Goal: Task Accomplishment & Management: Manage account settings

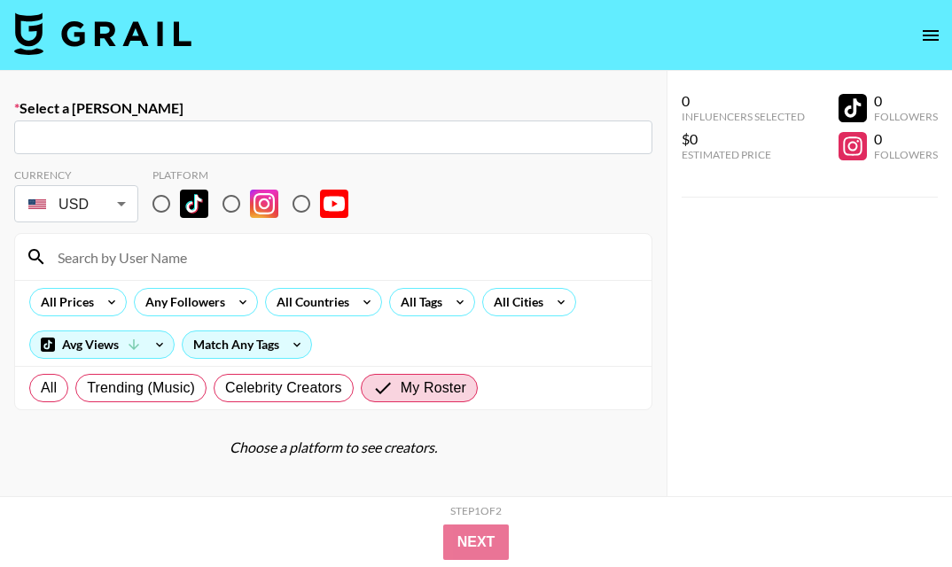
click at [935, 44] on icon "open drawer" at bounding box center [930, 35] width 21 height 21
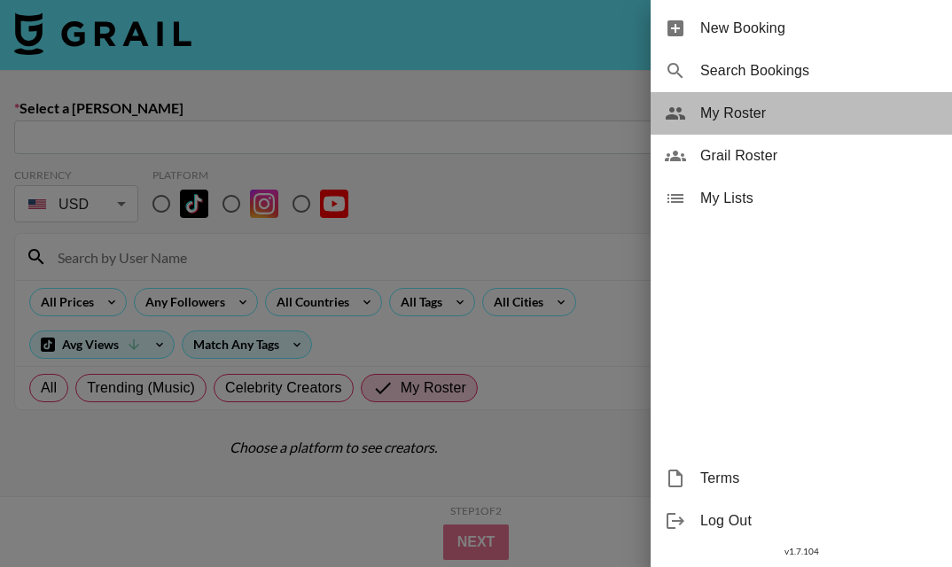
click at [801, 113] on span "My Roster" at bounding box center [818, 113] width 237 height 21
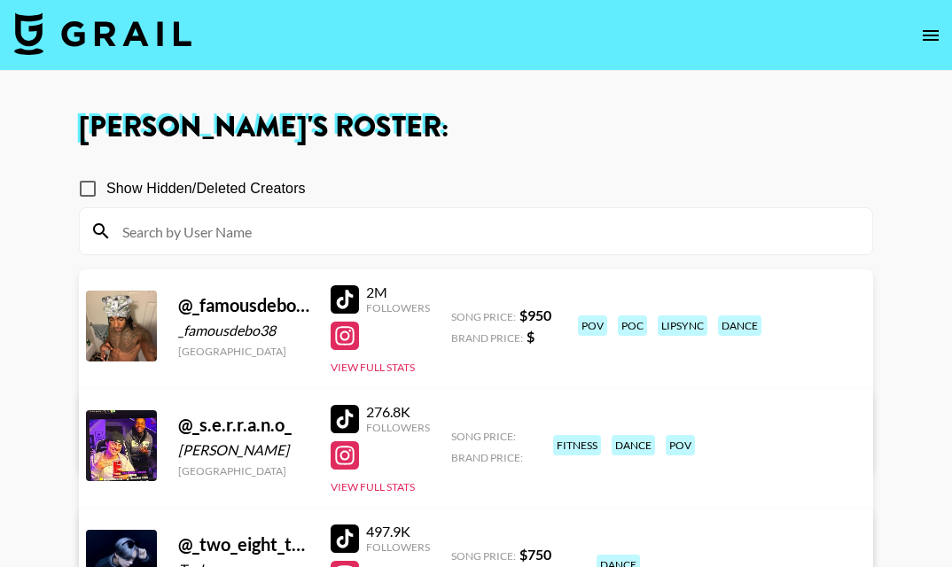
click at [348, 412] on div at bounding box center [344, 419] width 28 height 28
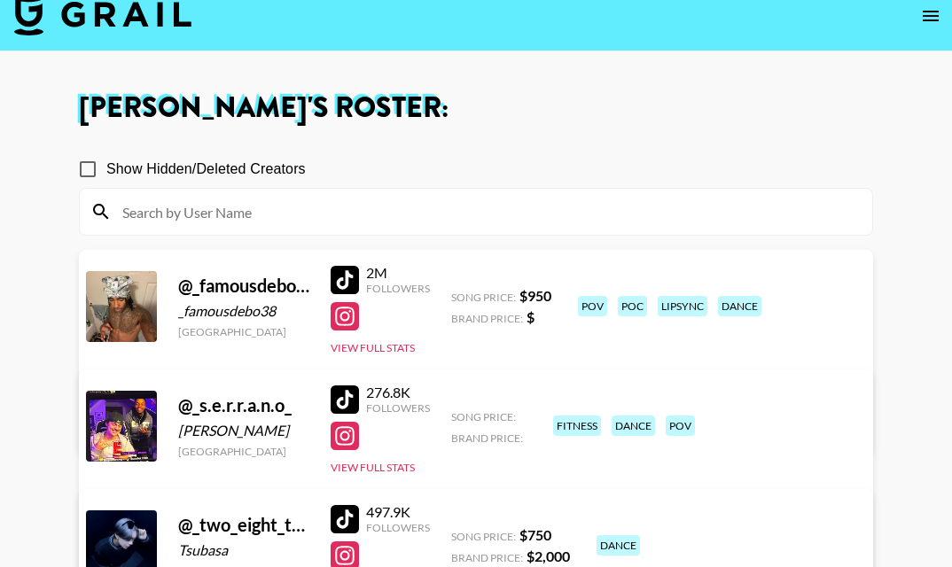
scroll to position [4, 0]
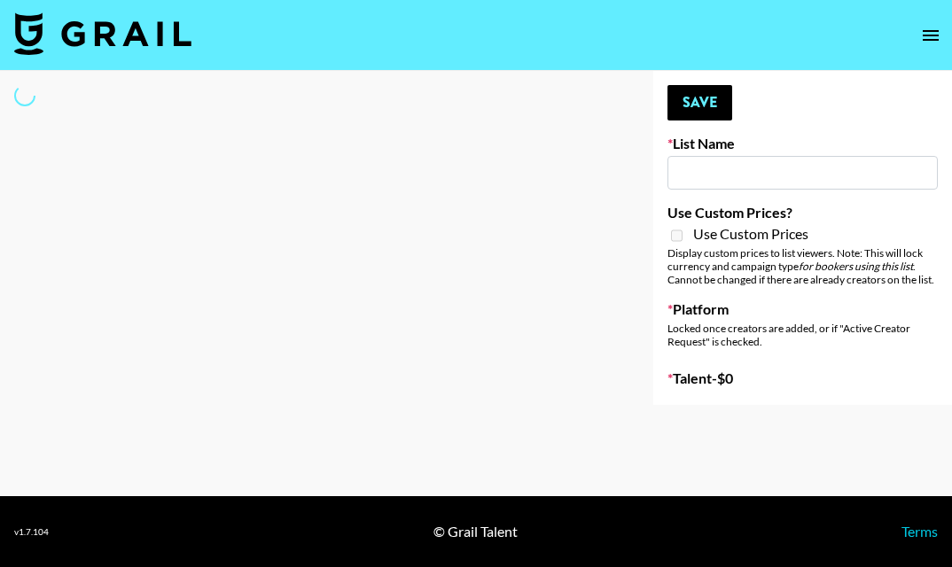
type input "Aus Electronic Music Lovers"
select select "Song"
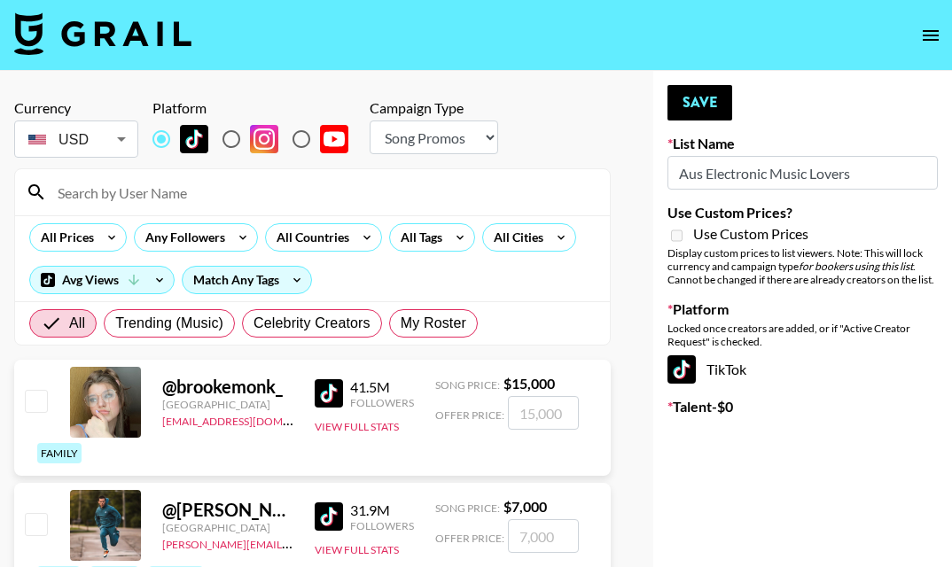
click at [250, 188] on input at bounding box center [323, 192] width 552 height 28
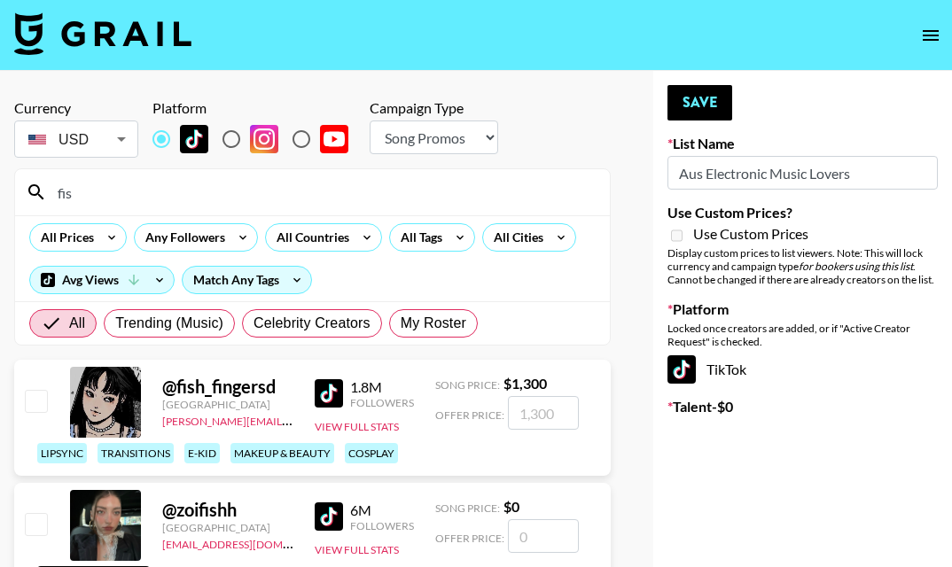
type input "fis"
click at [37, 397] on input "checkbox" at bounding box center [35, 400] width 21 height 21
checkbox input "true"
type input "1300"
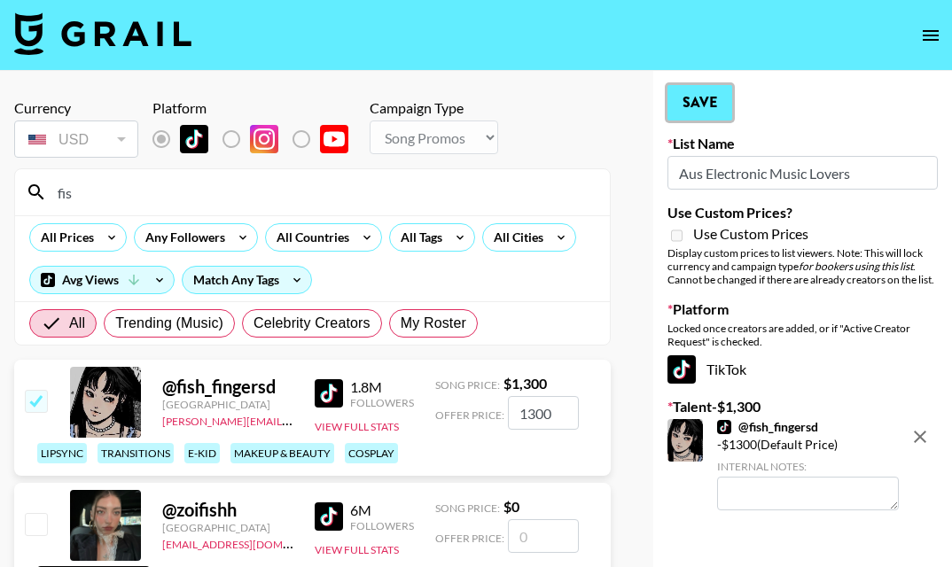
click at [706, 108] on button "Save" at bounding box center [699, 102] width 65 height 35
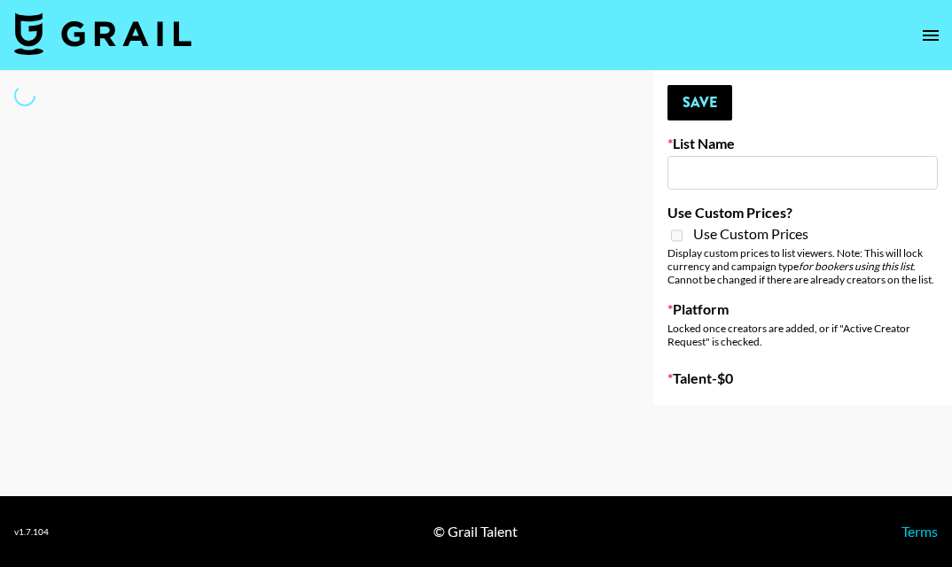
type input "SOS - Jigitz"
select select "Song"
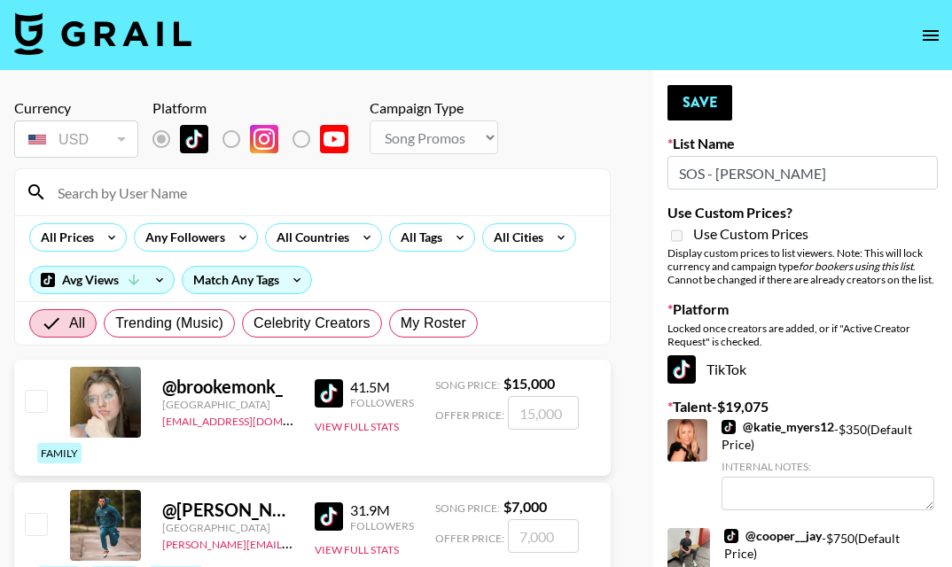
click at [338, 198] on input at bounding box center [323, 192] width 552 height 28
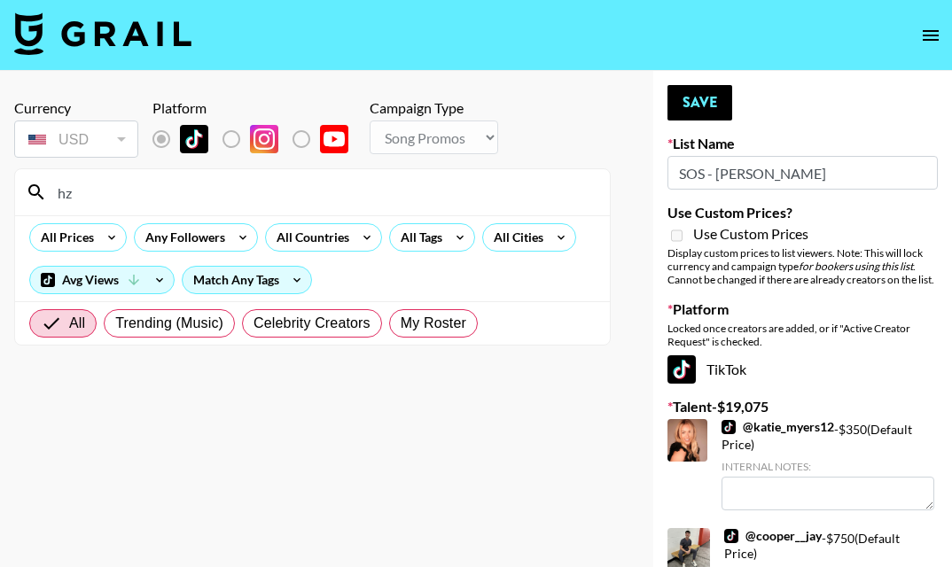
type input "h"
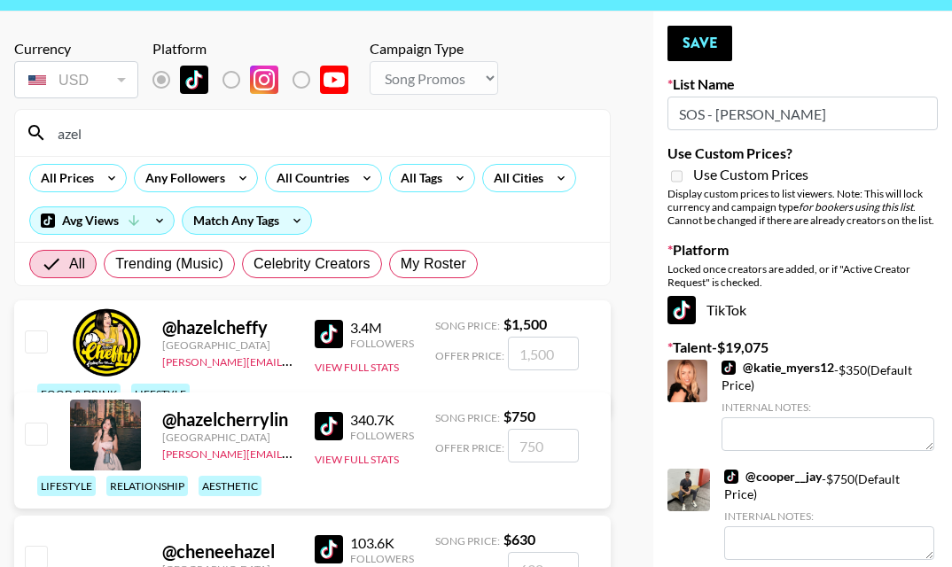
scroll to position [87, 0]
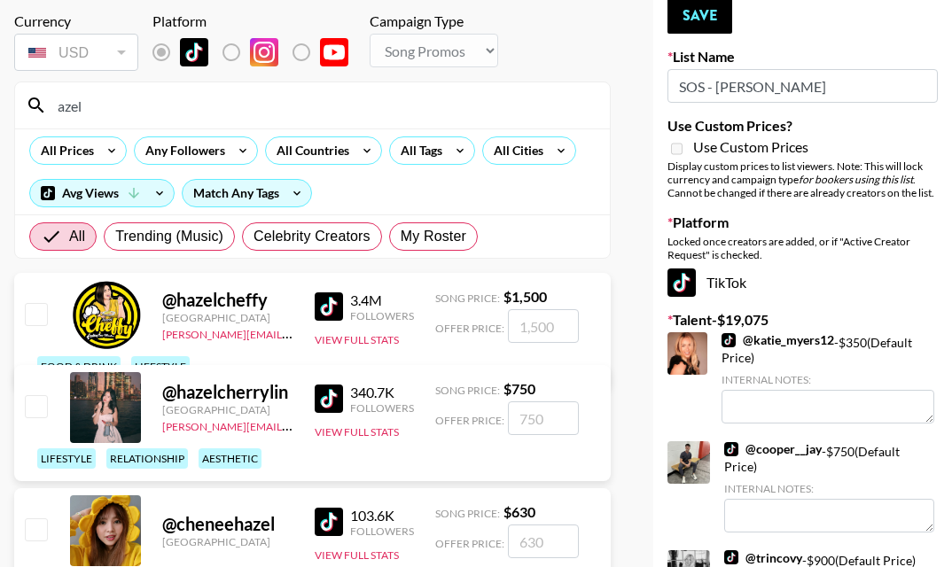
type input "azel"
click at [43, 408] on input "checkbox" at bounding box center [35, 405] width 21 height 21
checkbox input "true"
type input "750"
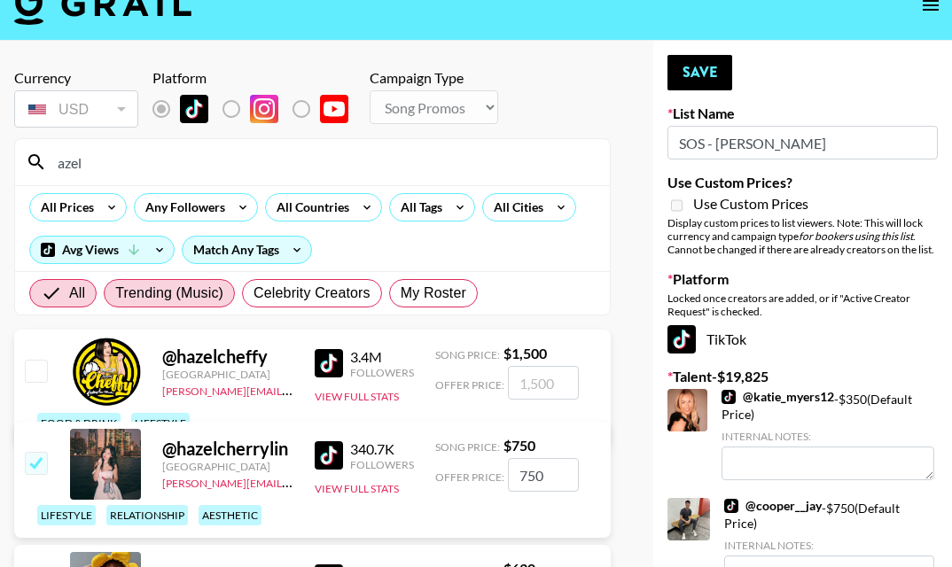
scroll to position [0, 0]
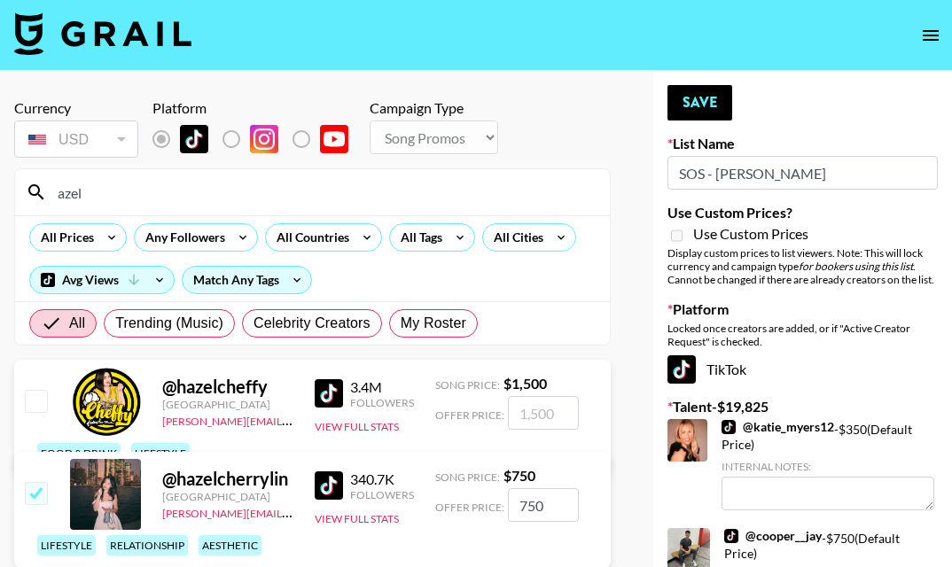
click at [144, 193] on input "azel" at bounding box center [323, 192] width 552 height 28
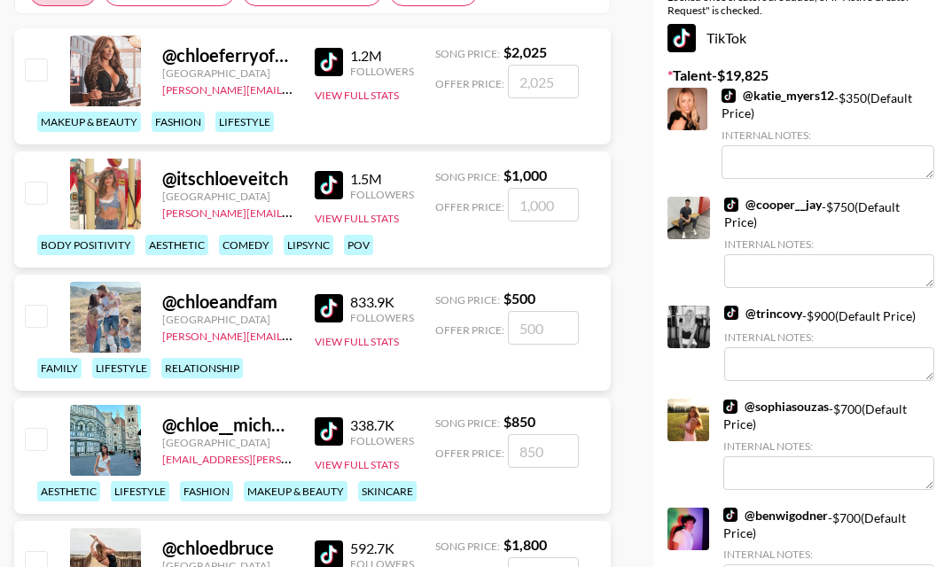
scroll to position [335, 0]
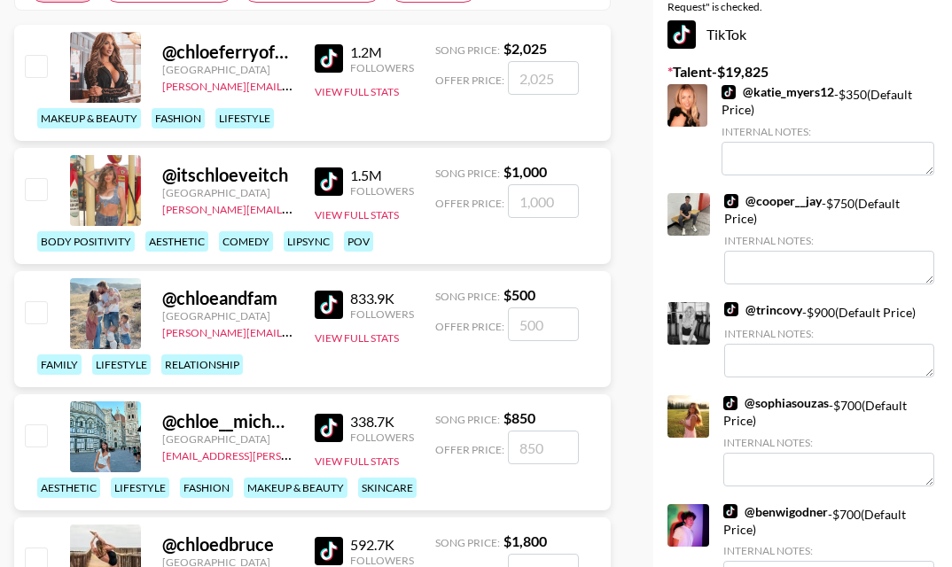
type input "chloe"
click at [43, 311] on input "checkbox" at bounding box center [35, 311] width 21 height 21
checkbox input "true"
type input "500"
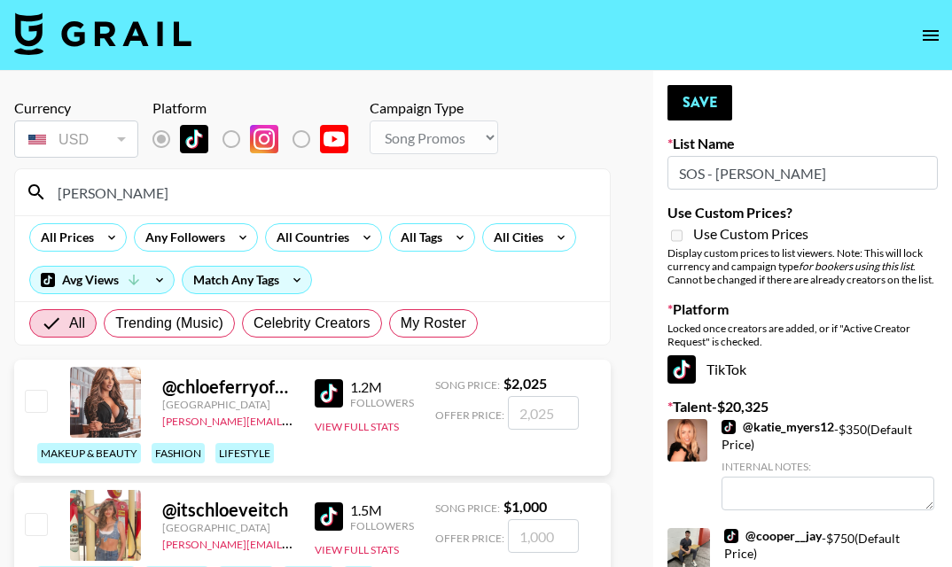
click at [130, 191] on input "chloe" at bounding box center [323, 192] width 552 height 28
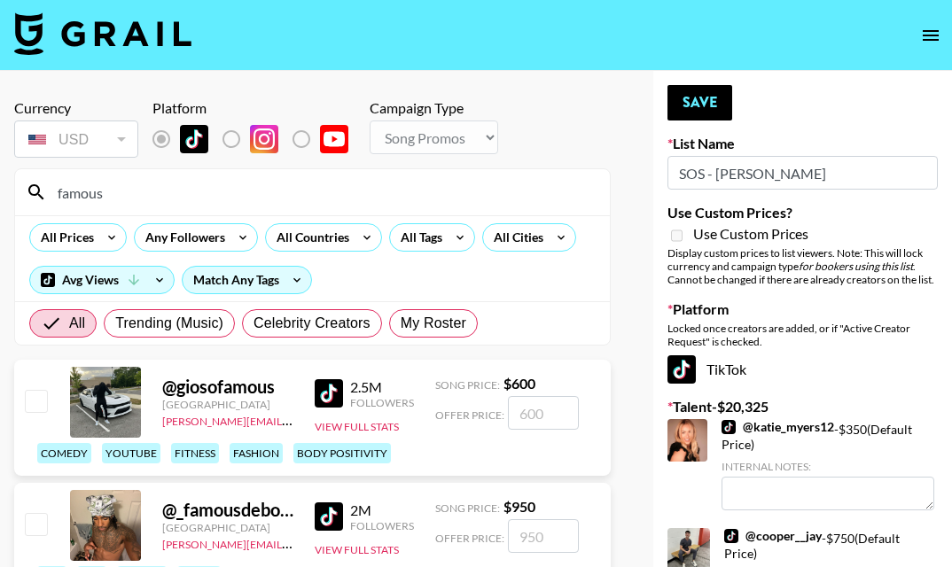
scroll to position [82, 0]
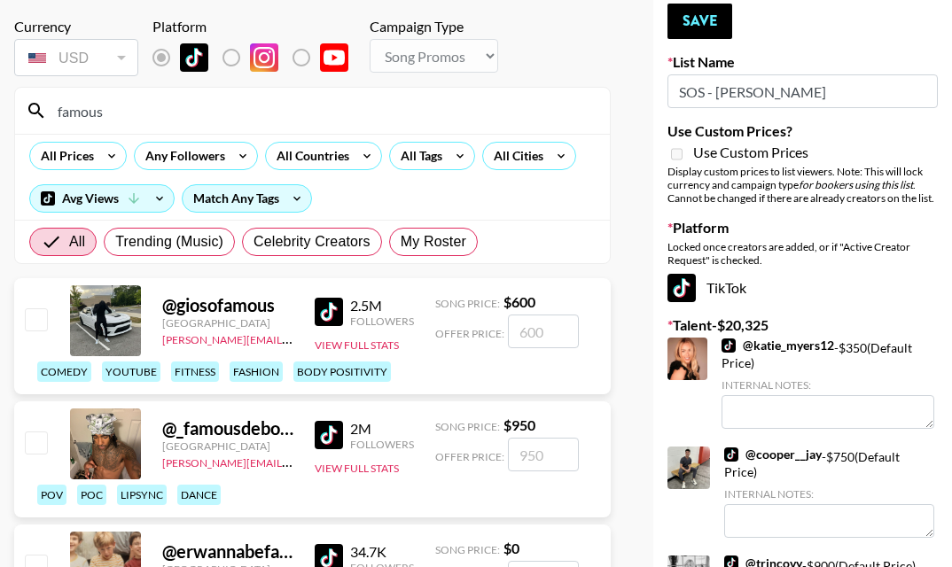
type input "famous"
click at [533, 452] on input "number" at bounding box center [543, 455] width 71 height 34
checkbox input "true"
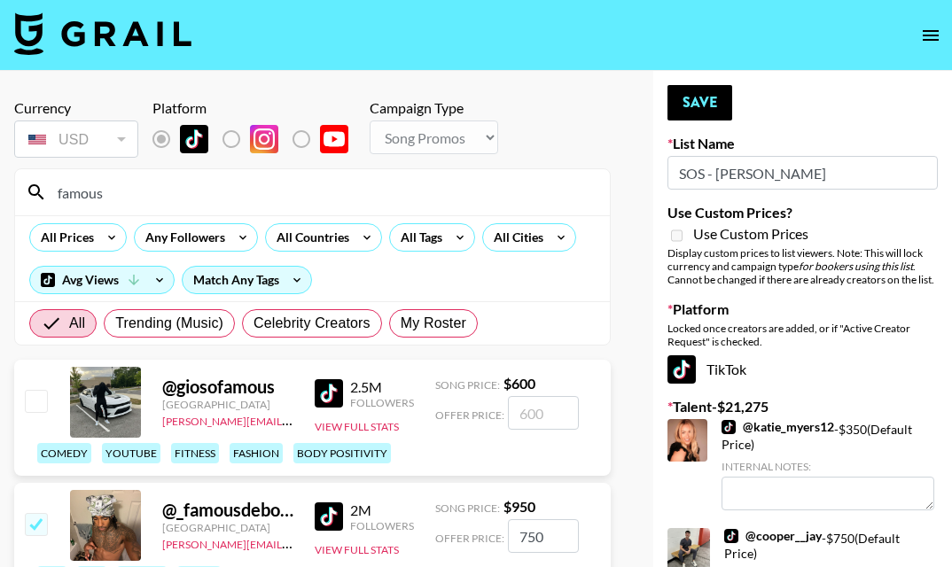
type input "750"
click at [188, 180] on input "famous" at bounding box center [323, 192] width 552 height 28
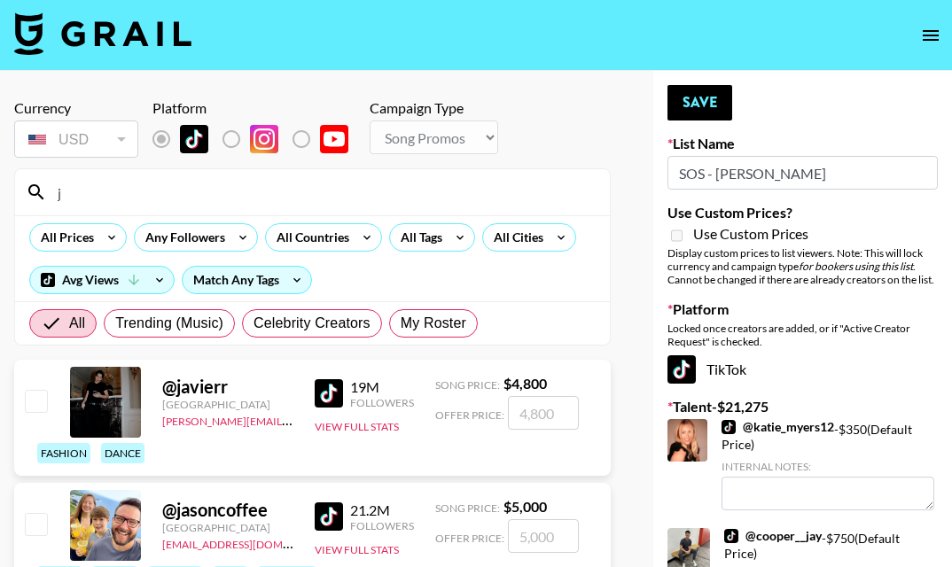
click at [188, 180] on input "j" at bounding box center [323, 192] width 552 height 28
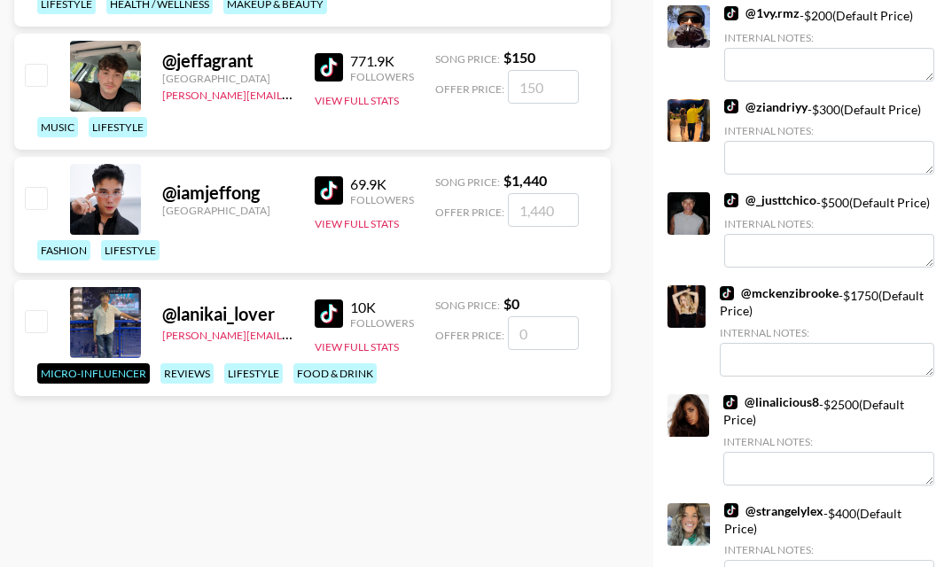
scroll to position [939, 0]
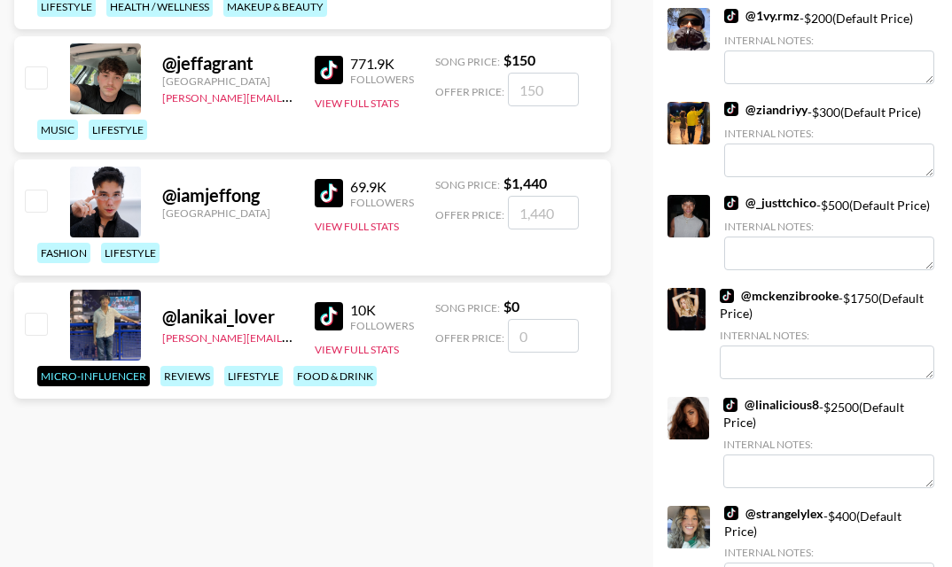
type input "jeff"
click at [44, 67] on input "checkbox" at bounding box center [35, 76] width 21 height 21
checkbox input "true"
type input "150"
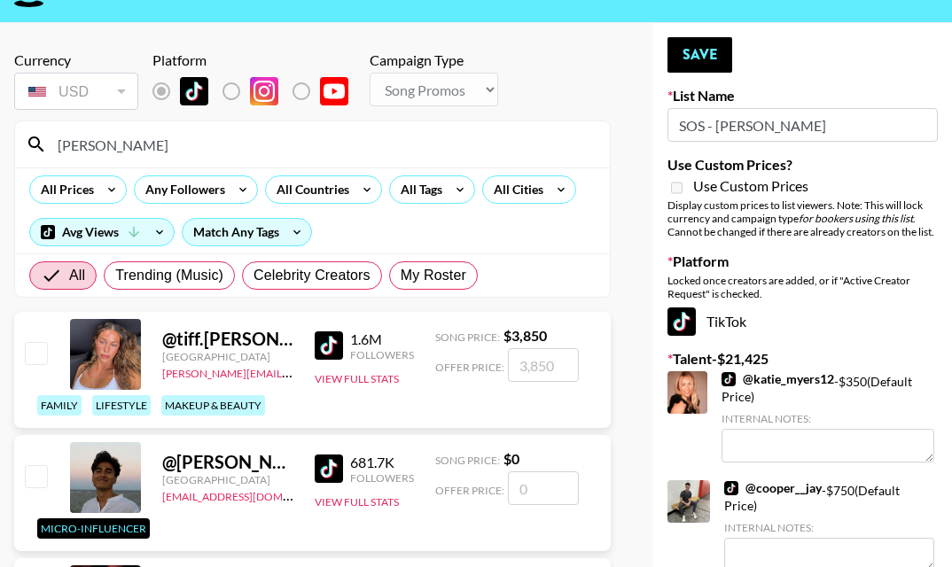
scroll to position [0, 0]
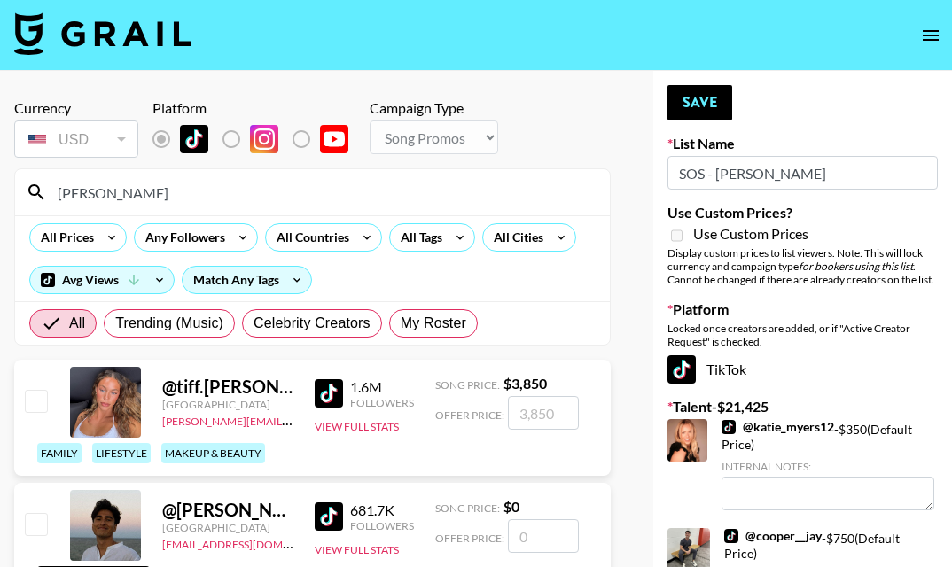
checkbox input "false"
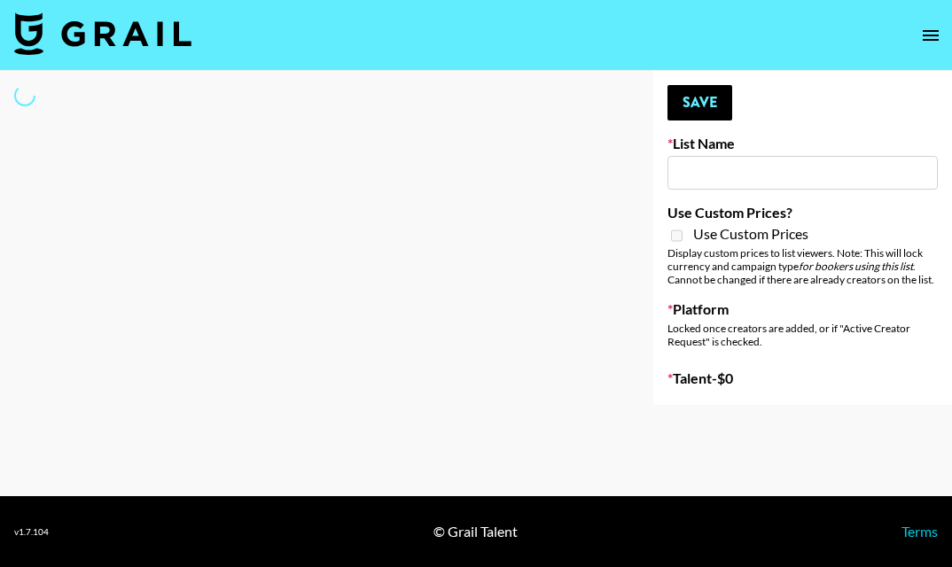
type input "Laundry Day - Supermodel"
select select "Song"
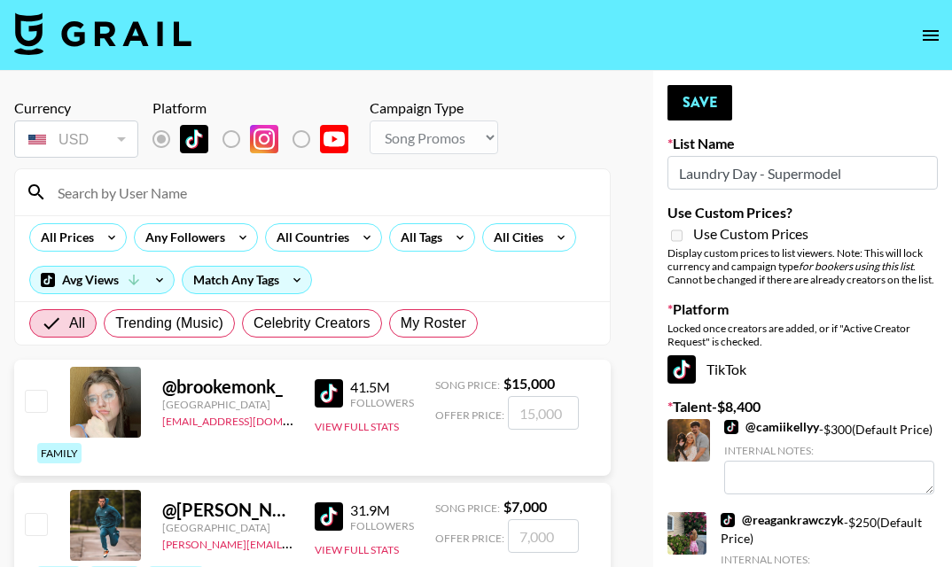
click at [315, 200] on input at bounding box center [323, 192] width 552 height 28
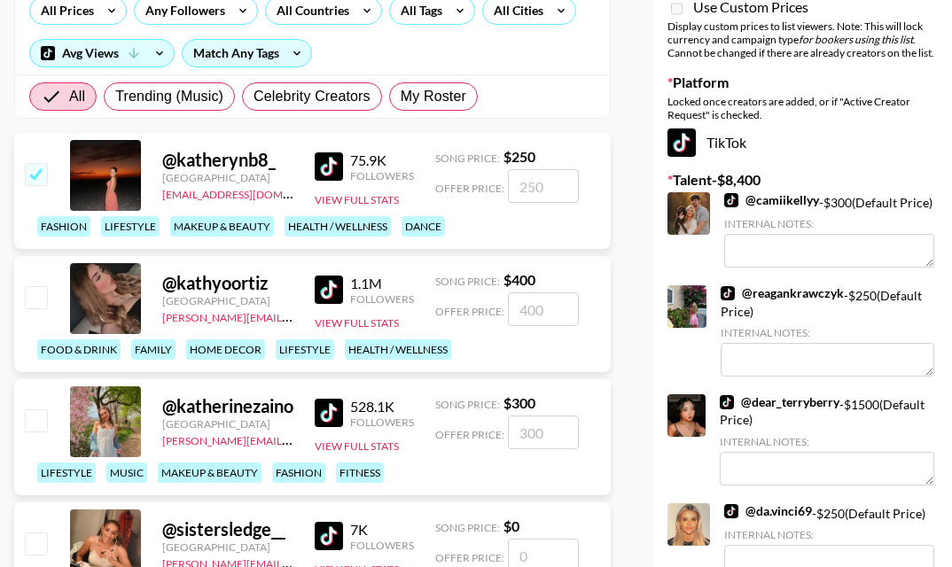
scroll to position [263, 0]
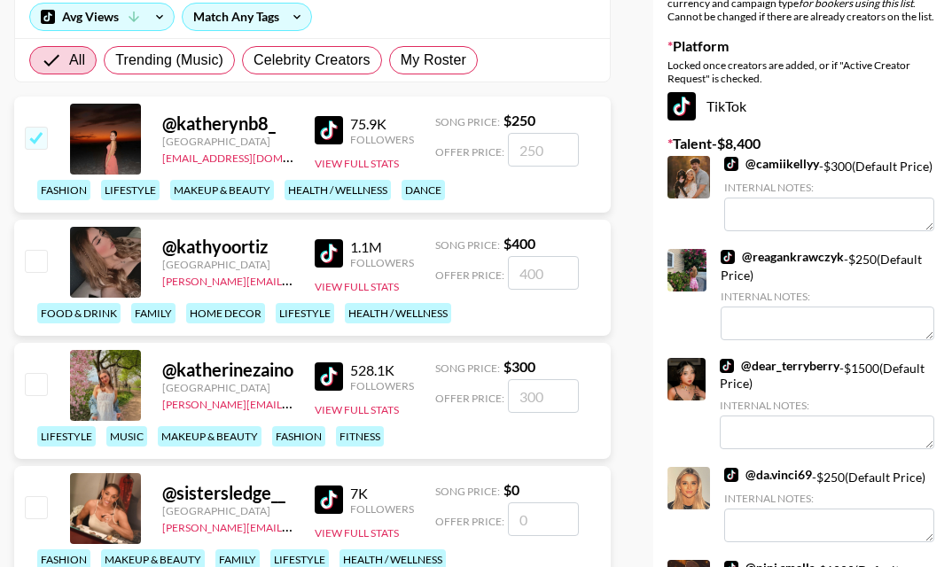
type input "kath"
click at [37, 386] on input "checkbox" at bounding box center [35, 383] width 21 height 21
checkbox input "true"
type input "300"
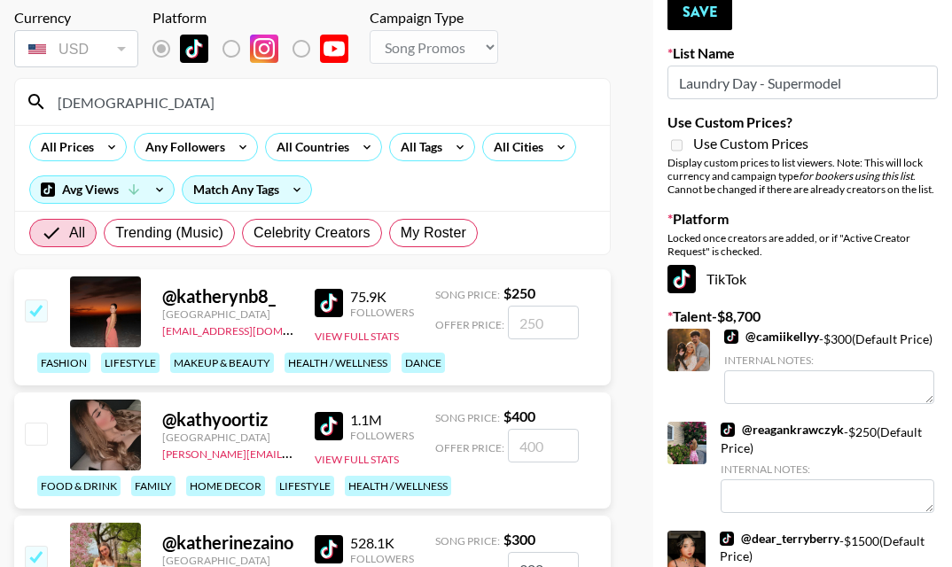
scroll to position [0, 0]
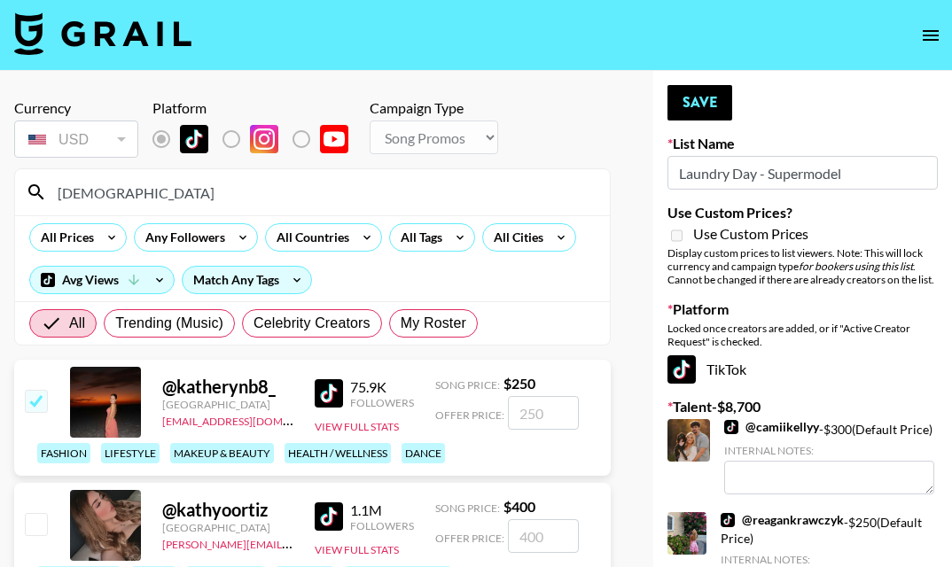
click at [117, 204] on input "kath" at bounding box center [323, 192] width 552 height 28
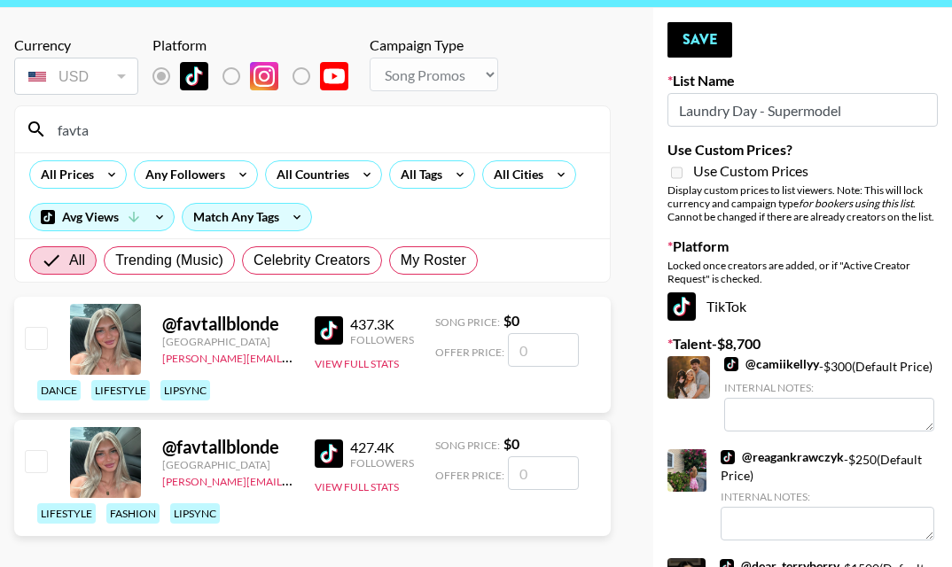
scroll to position [57, 0]
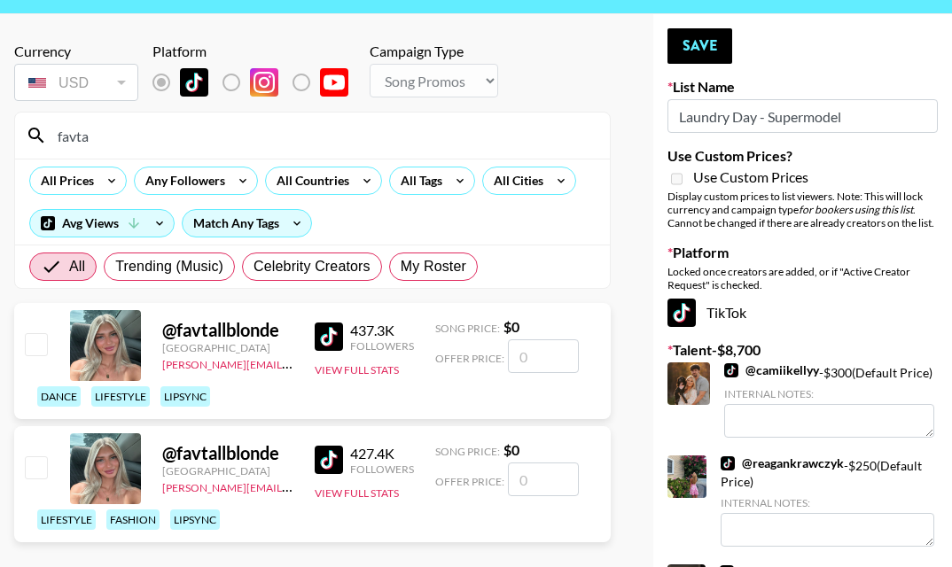
type input "favta"
click at [549, 347] on input "number" at bounding box center [543, 356] width 71 height 34
type input "1"
checkbox input "true"
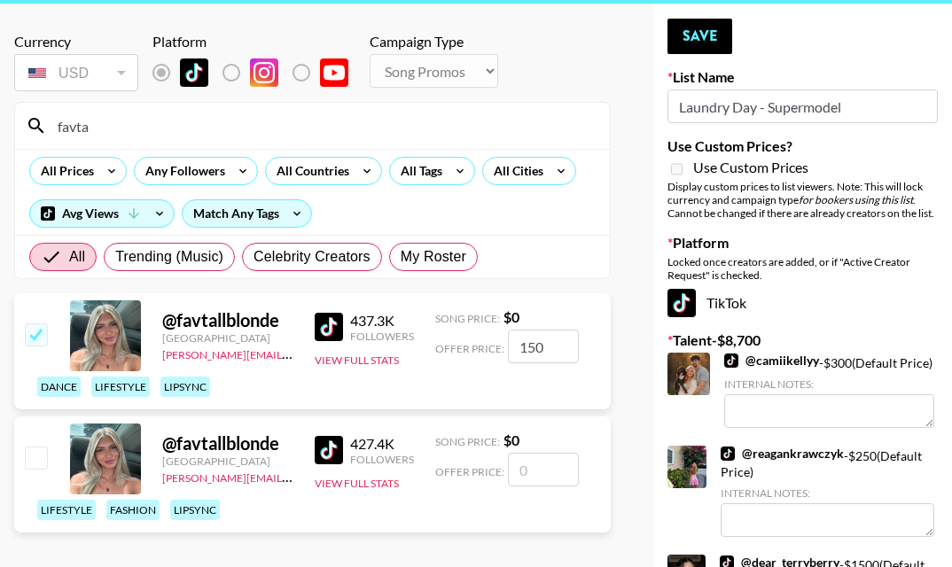
scroll to position [48, 0]
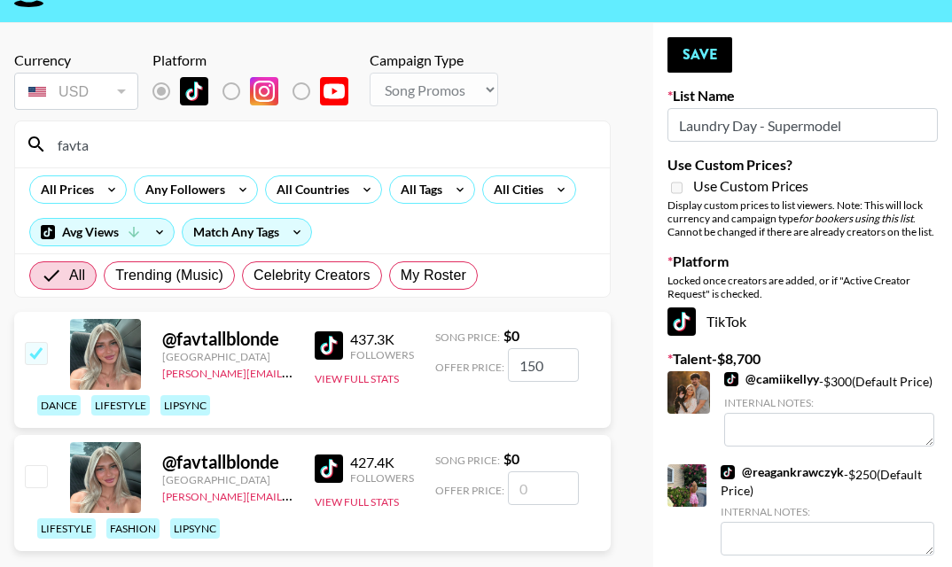
type input "150"
click at [199, 144] on input "favta" at bounding box center [323, 144] width 552 height 28
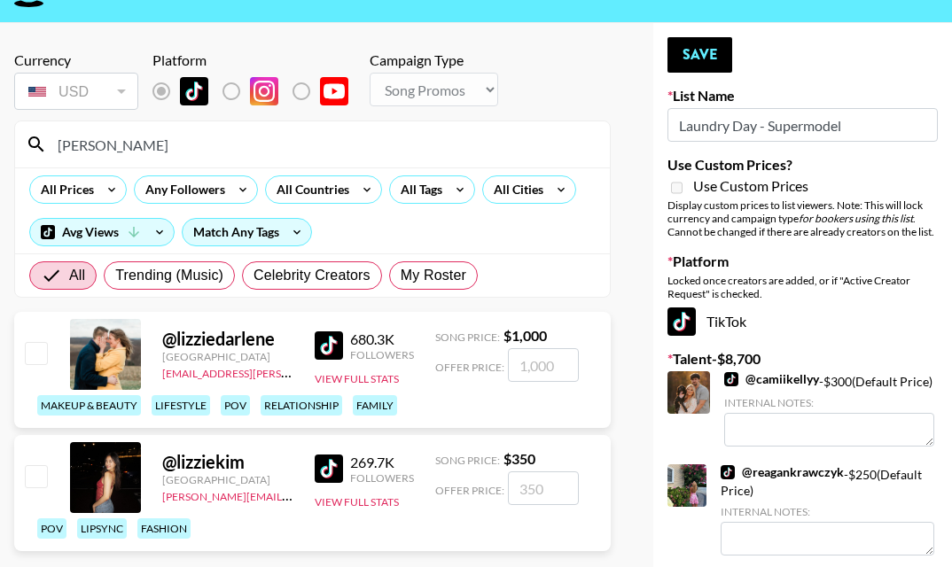
type input "lizzi"
click at [517, 485] on input "number" at bounding box center [543, 488] width 71 height 34
type input "3"
checkbox input "true"
type input "300"
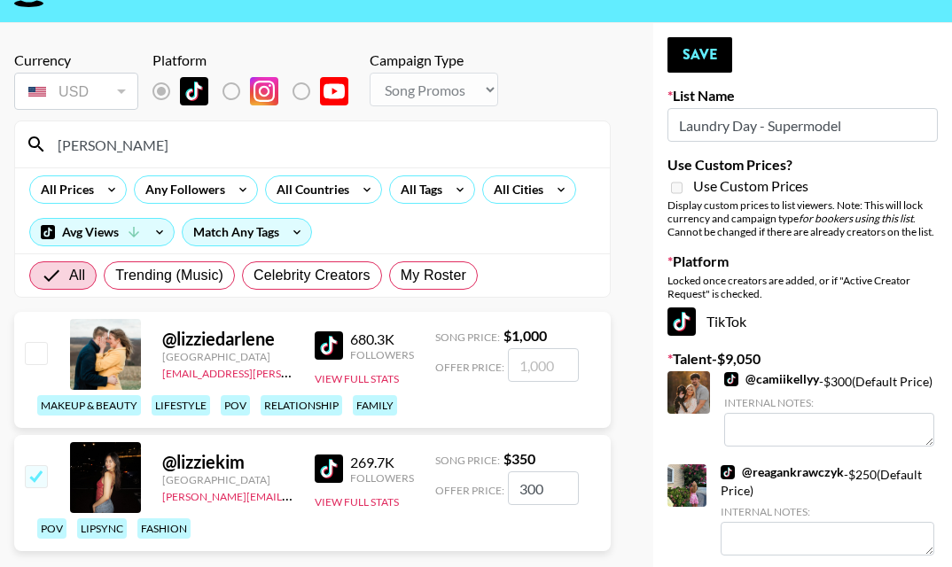
click at [293, 138] on input "lizzi" at bounding box center [323, 144] width 552 height 28
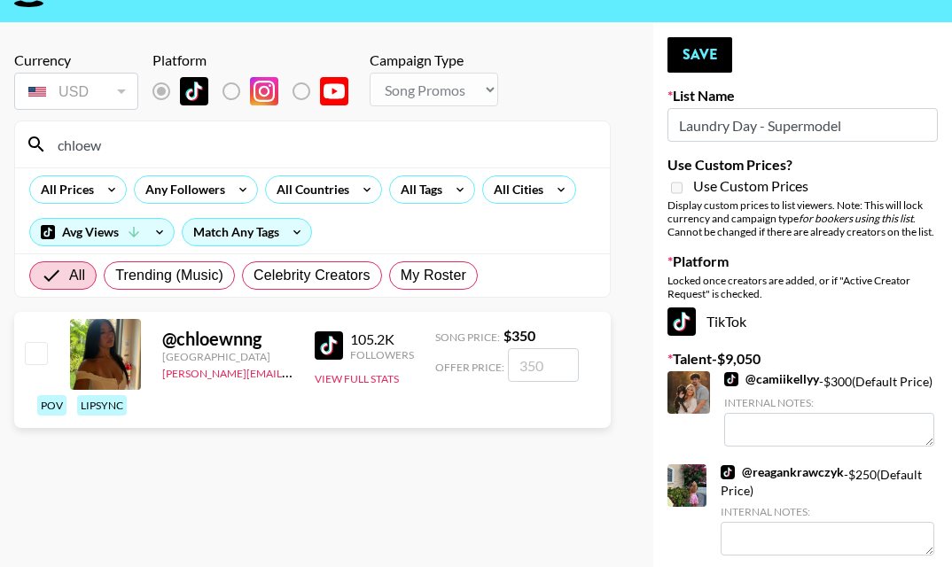
type input "chloew"
click at [541, 364] on input "number" at bounding box center [543, 365] width 71 height 34
type input "3"
checkbox input "true"
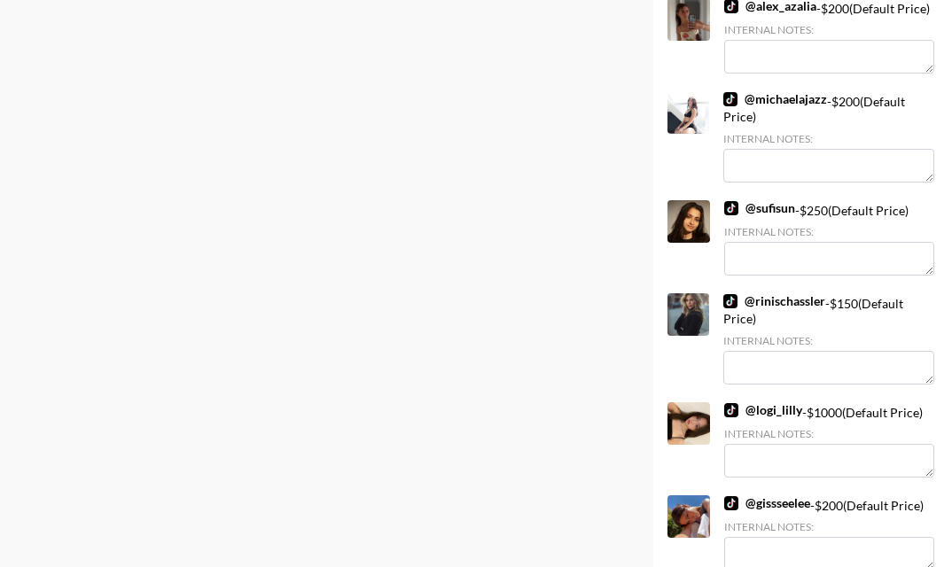
scroll to position [0, 0]
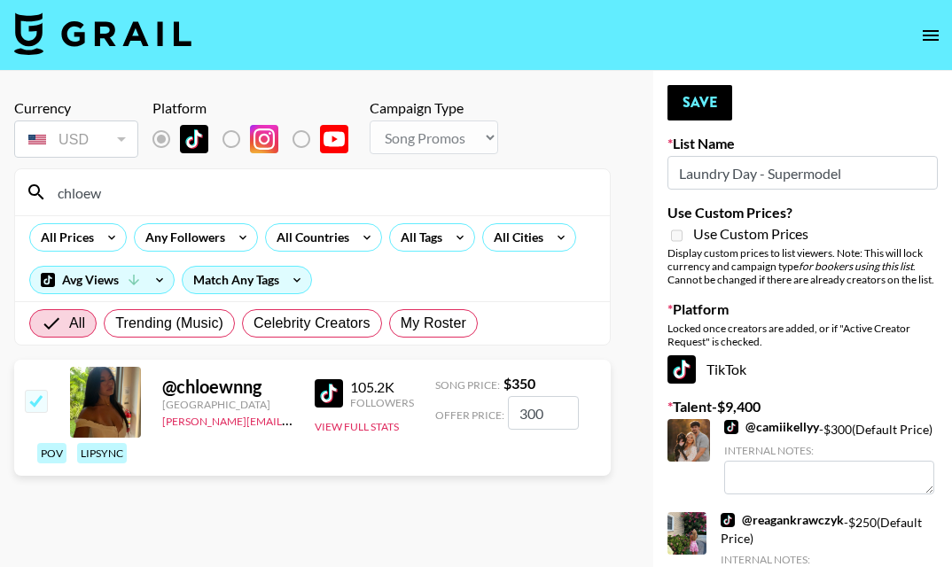
type input "300"
click at [279, 178] on input "chloew" at bounding box center [323, 192] width 552 height 28
click at [279, 179] on input "chloew" at bounding box center [323, 192] width 552 height 28
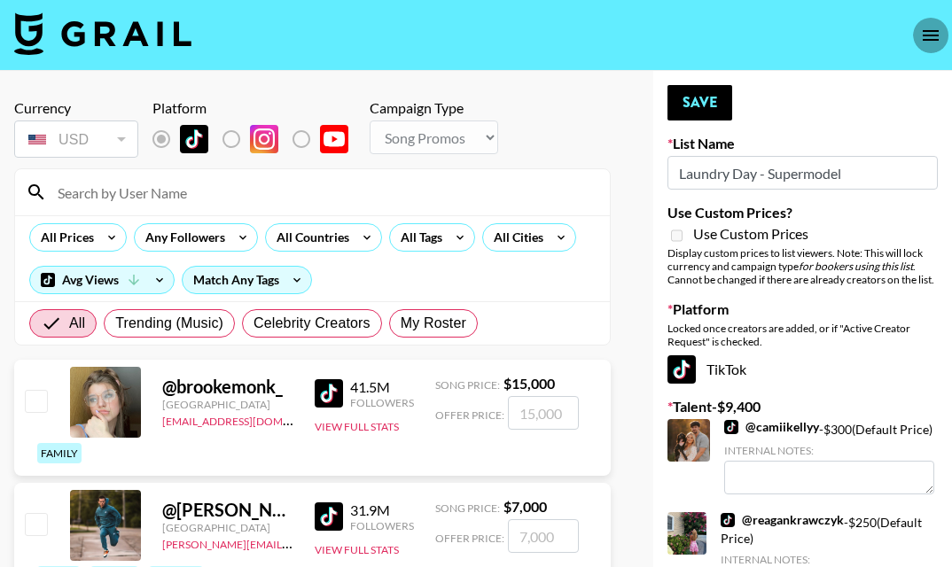
click at [928, 30] on icon "open drawer" at bounding box center [930, 35] width 16 height 11
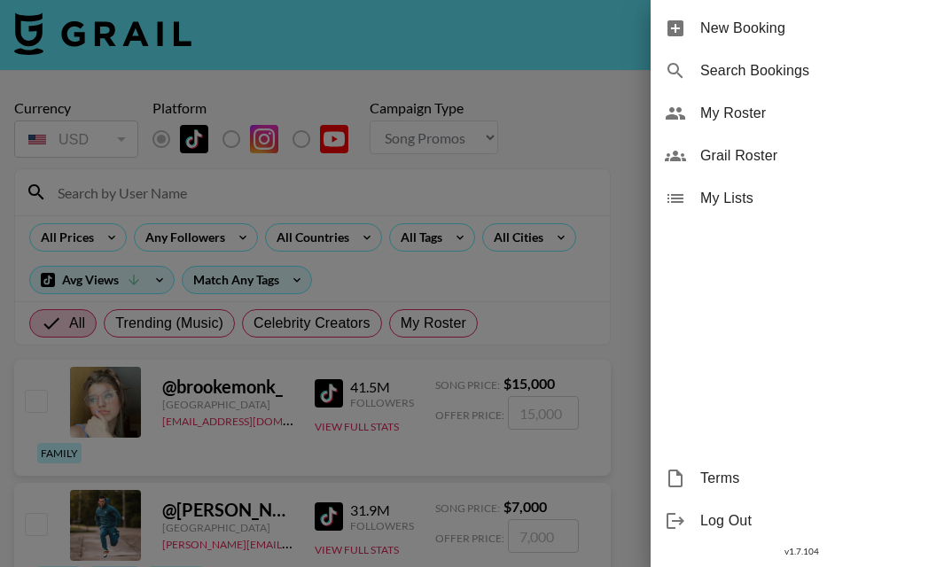
click at [820, 149] on span "Grail Roster" at bounding box center [818, 155] width 237 height 21
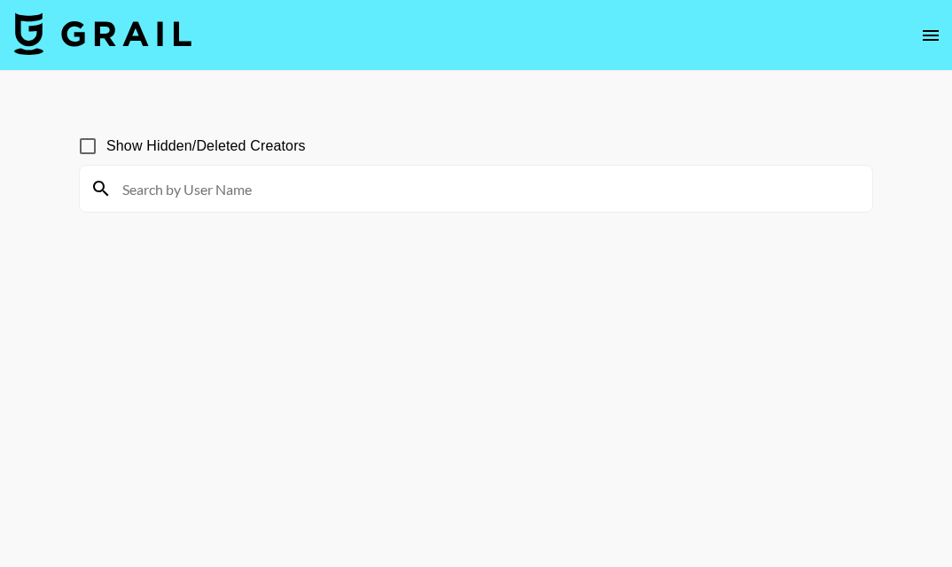
click at [298, 172] on div at bounding box center [476, 189] width 792 height 46
click at [278, 202] on input at bounding box center [487, 189] width 750 height 28
click at [218, 184] on input "favtall" at bounding box center [487, 189] width 750 height 28
click at [314, 195] on input "favtall" at bounding box center [487, 189] width 750 height 28
click at [364, 132] on div "Show Hidden/Deleted Creators" at bounding box center [476, 146] width 794 height 37
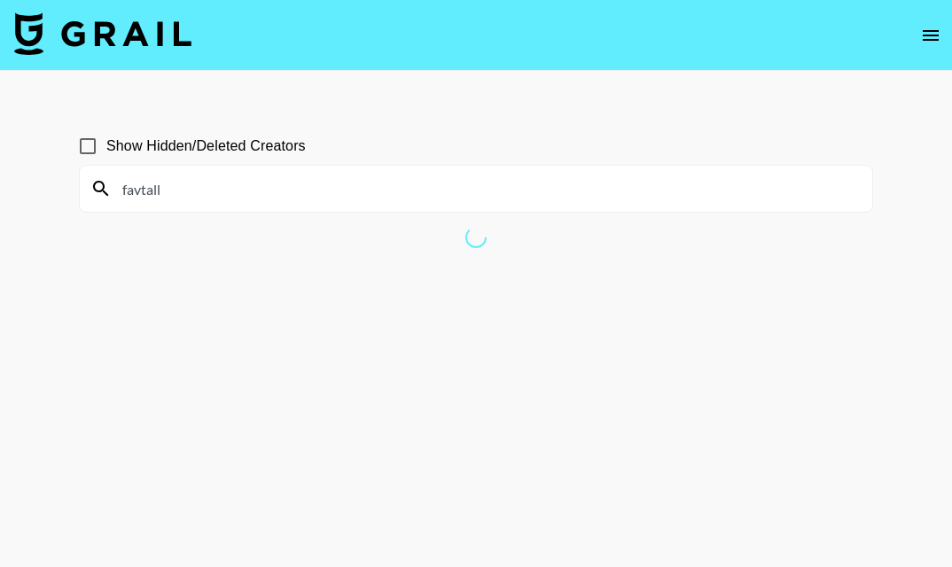
click at [406, 225] on section "Show Hidden/Deleted Creators favtall" at bounding box center [476, 325] width 794 height 425
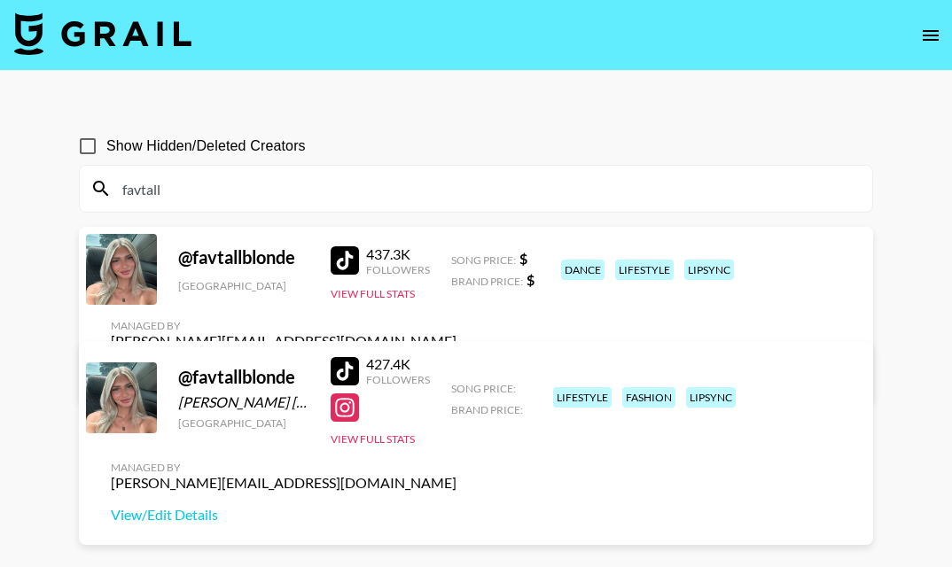
type input "fav"
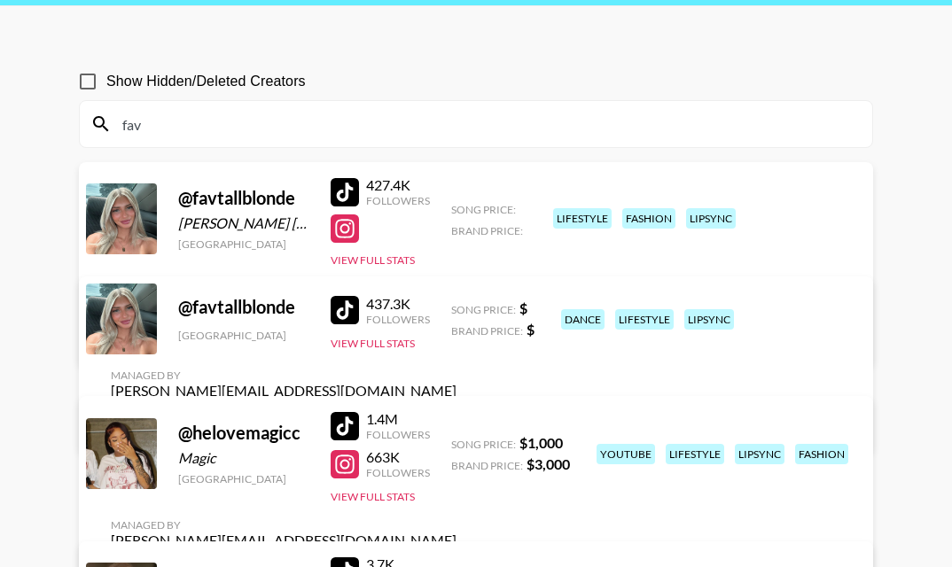
click at [456, 414] on link "View/Edit Details" at bounding box center [284, 423] width 346 height 18
click at [456, 327] on link "View/Edit Details" at bounding box center [284, 336] width 346 height 18
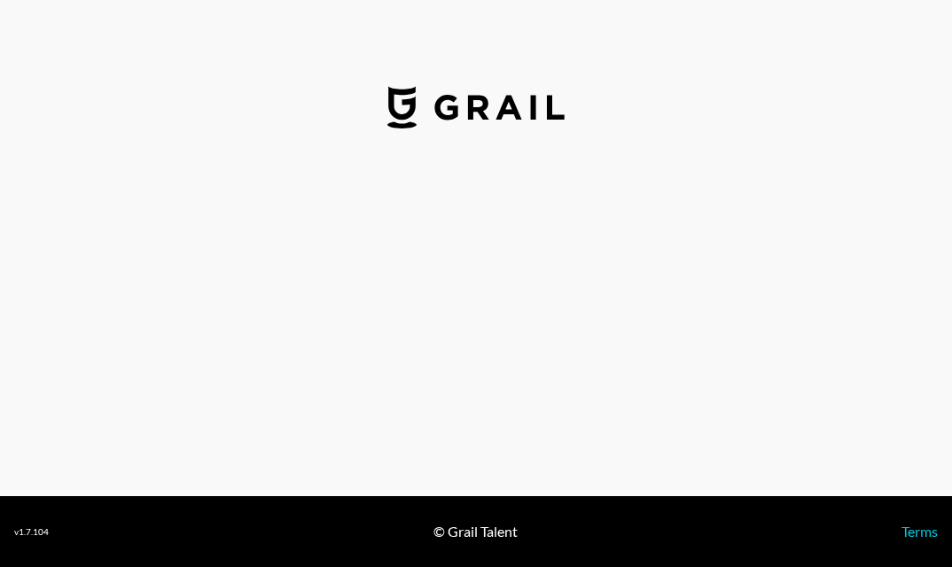
select select "USD"
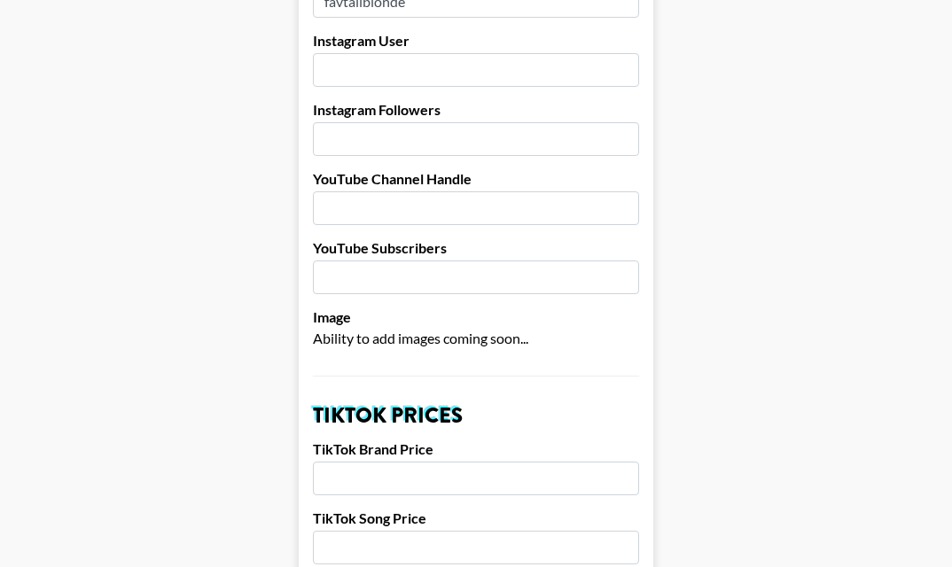
scroll to position [653, 0]
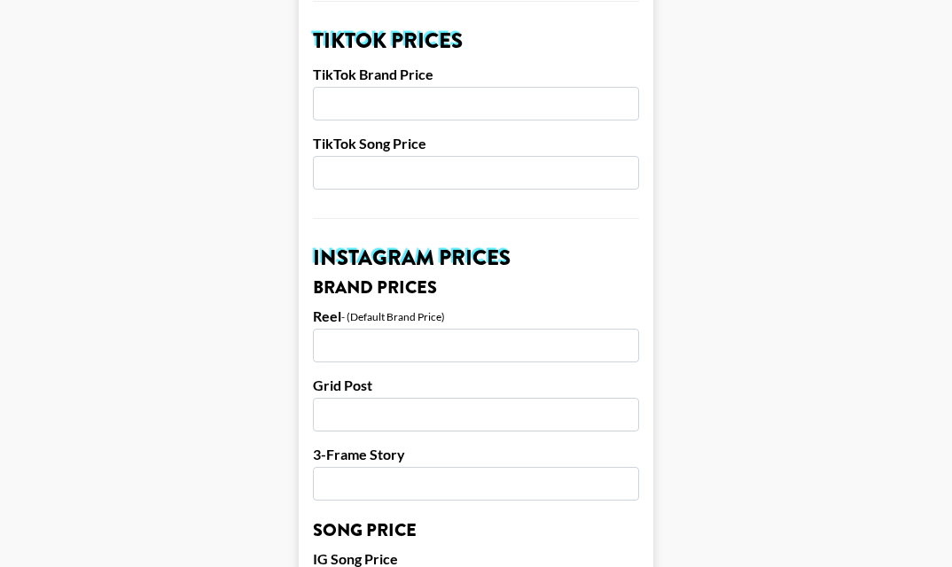
click at [405, 156] on input "number" at bounding box center [476, 173] width 326 height 34
type input "1"
type input "200"
click at [411, 87] on input "number" at bounding box center [476, 104] width 326 height 34
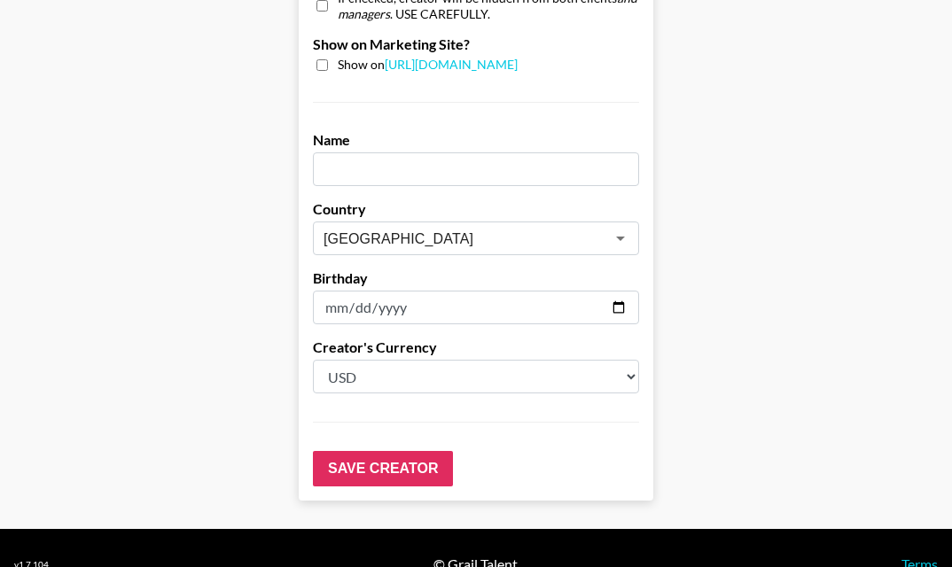
scroll to position [1837, 0]
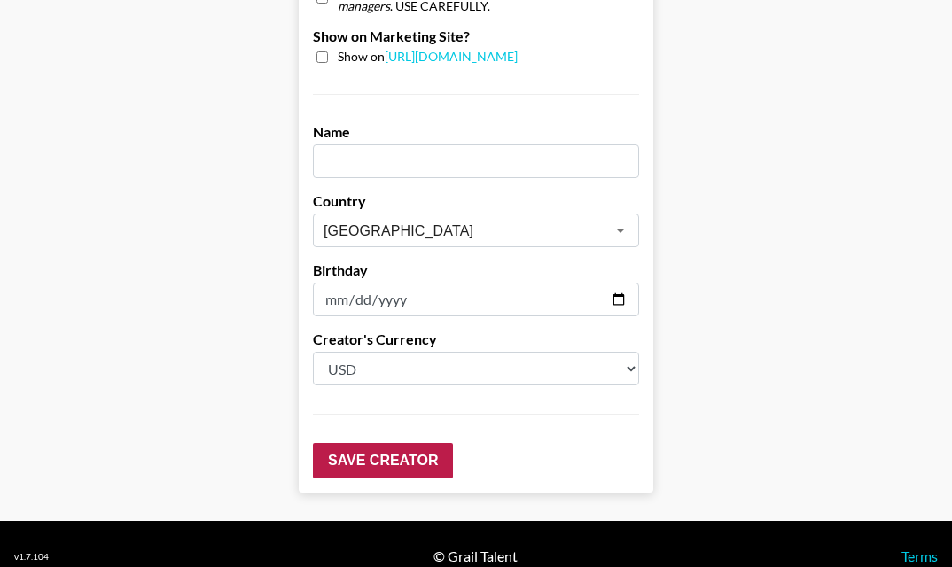
type input "2000"
click at [422, 443] on input "Save Creator" at bounding box center [383, 460] width 140 height 35
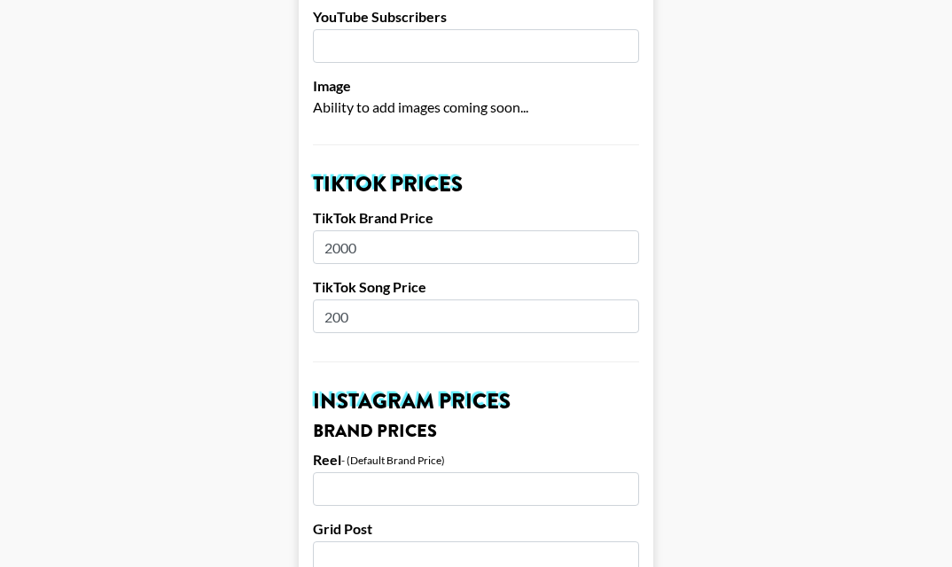
scroll to position [0, 0]
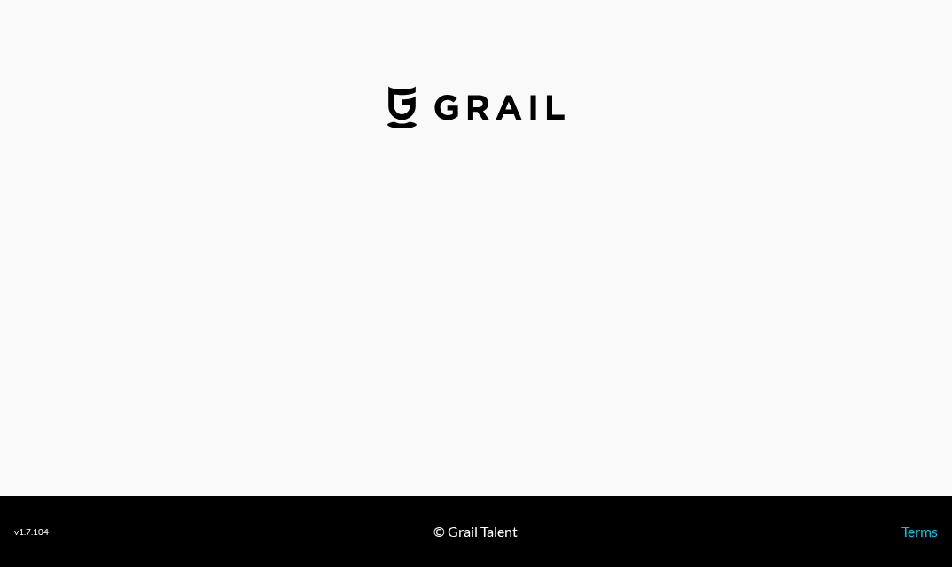
select select "USD"
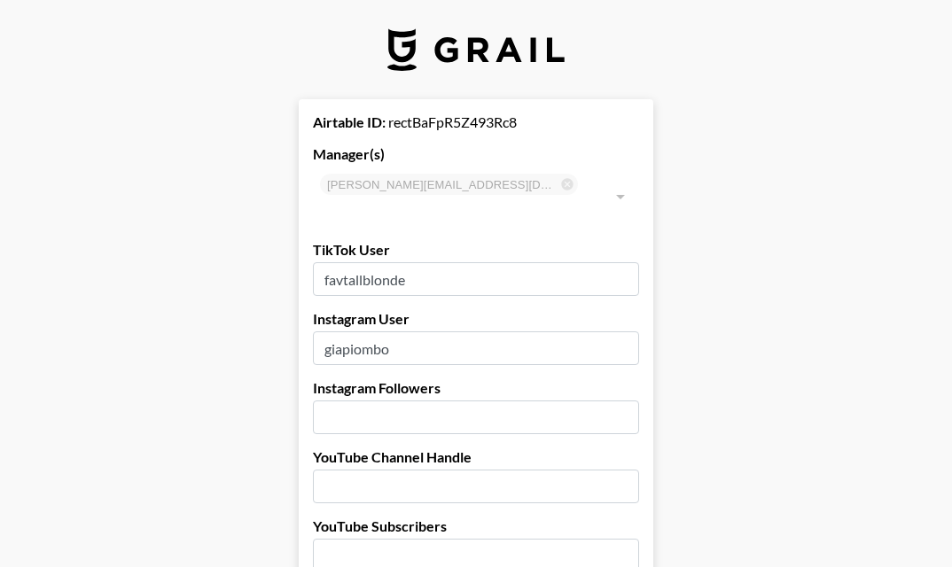
click at [441, 262] on input "favtallblonde" at bounding box center [476, 279] width 326 height 34
click at [378, 331] on input "giapiombo" at bounding box center [476, 348] width 326 height 34
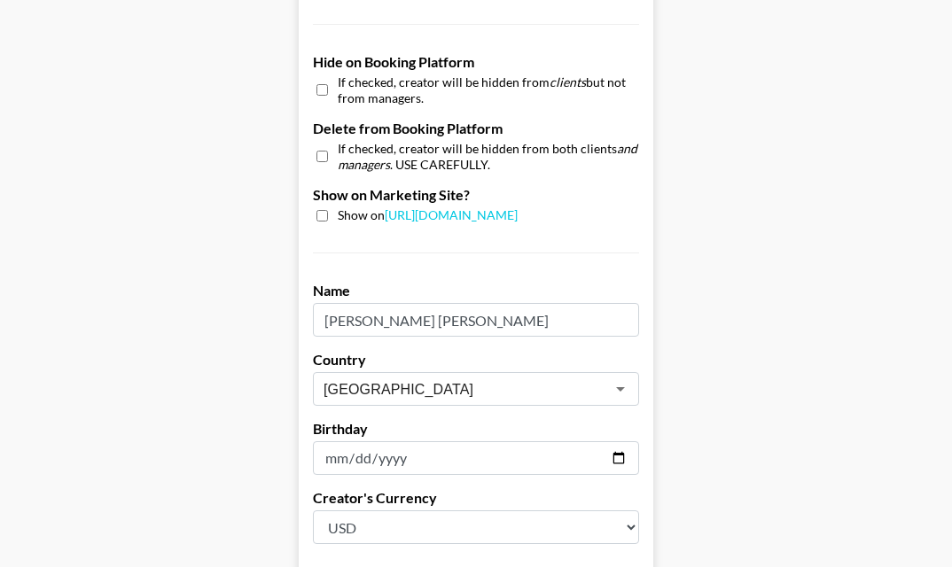
scroll to position [1837, 0]
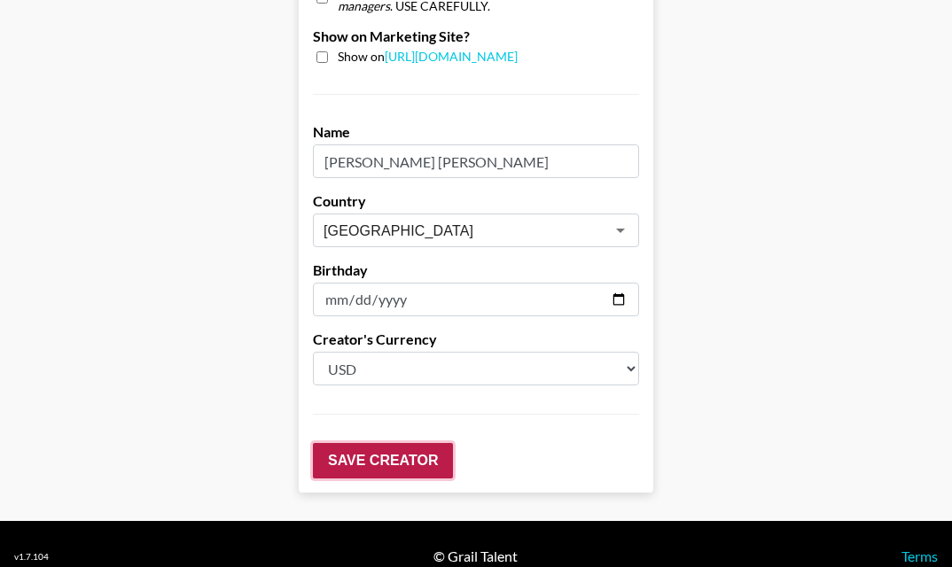
click at [353, 447] on input "Save Creator" at bounding box center [383, 460] width 140 height 35
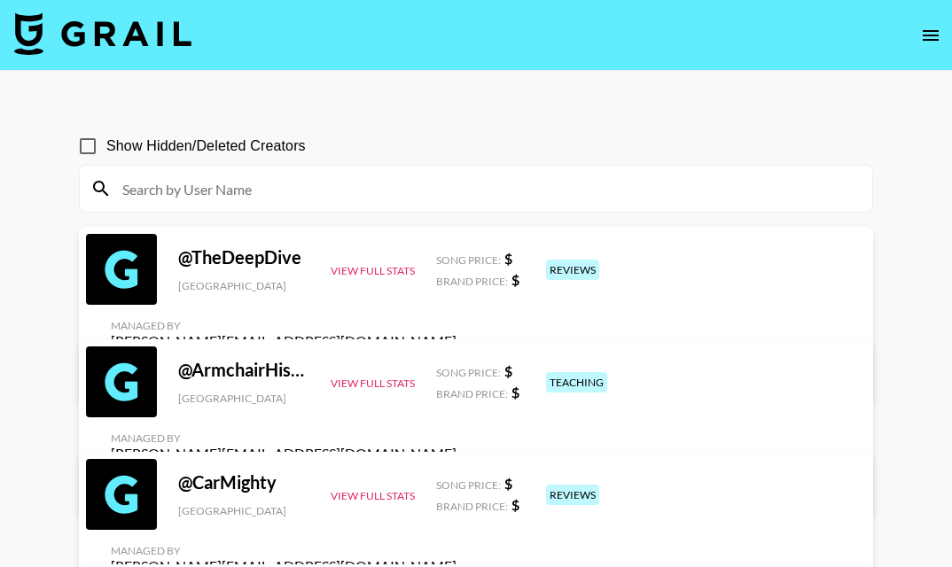
click at [245, 172] on div at bounding box center [476, 189] width 792 height 46
click at [245, 183] on input at bounding box center [487, 189] width 750 height 28
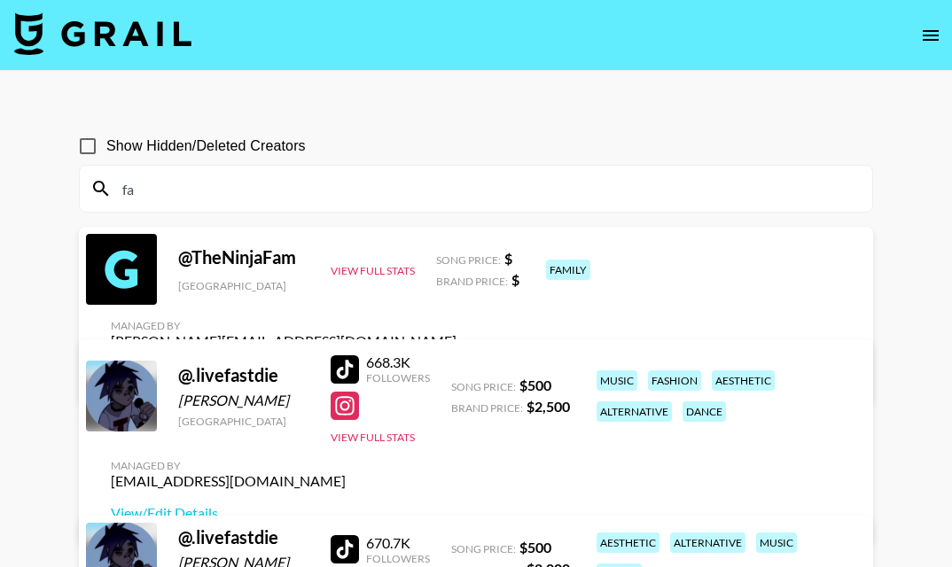
type input "f"
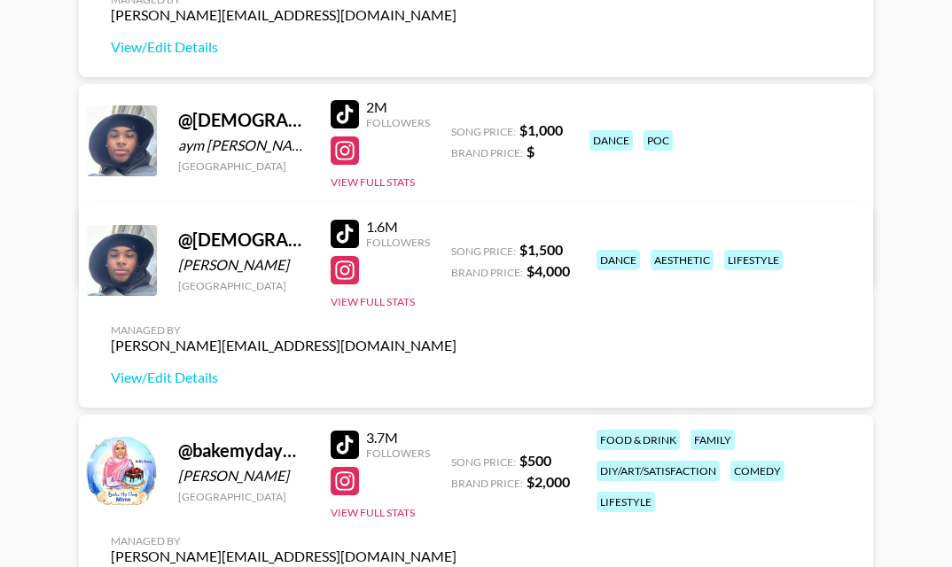
scroll to position [925, 0]
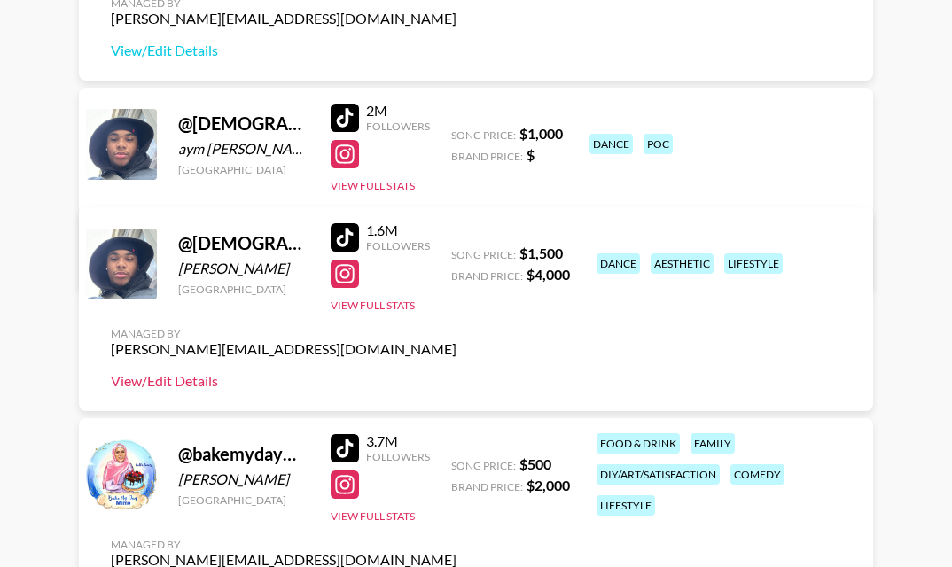
type input "aym"
click at [190, 389] on link "View/Edit Details" at bounding box center [284, 381] width 346 height 18
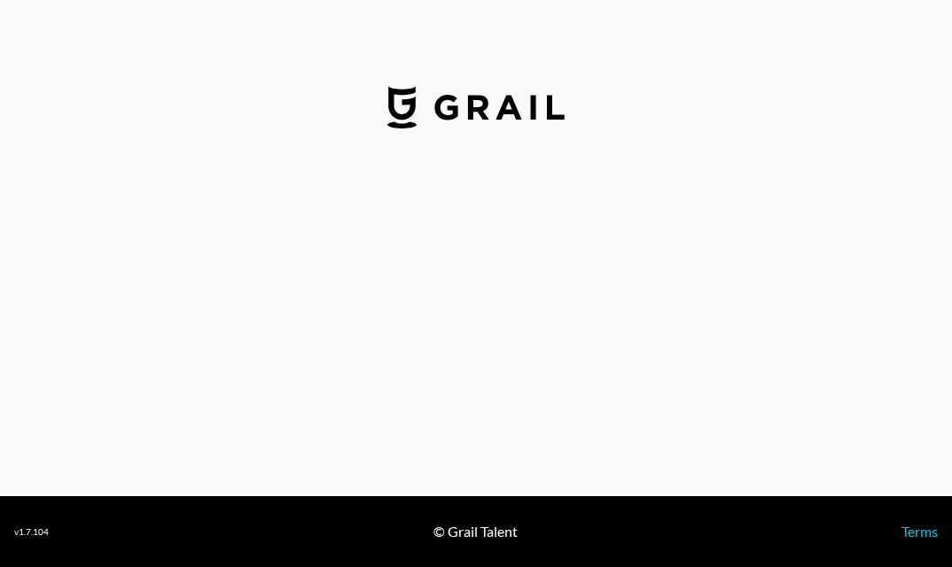
select select "USD"
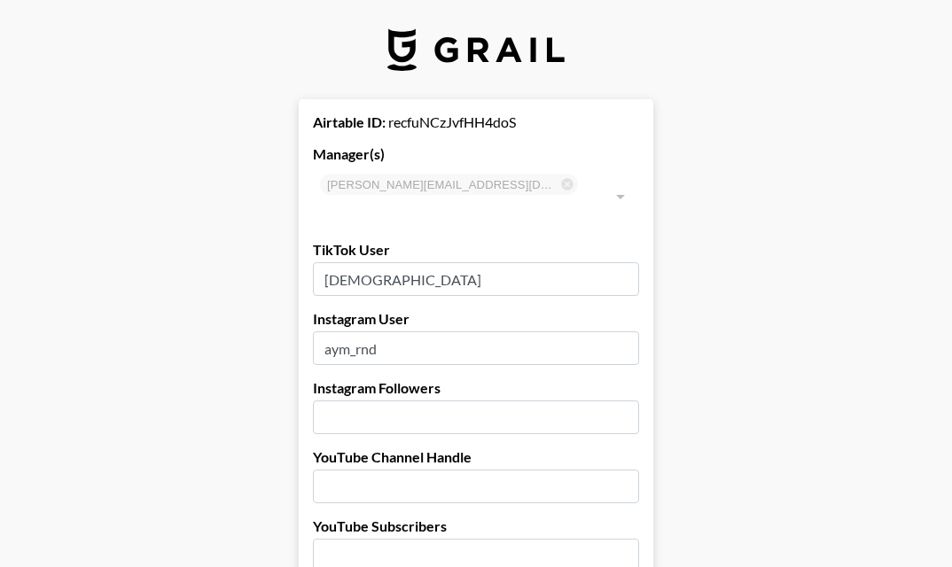
click at [439, 262] on input "[DEMOGRAPHIC_DATA]" at bounding box center [476, 279] width 326 height 34
click at [434, 331] on input "aym_rnd" at bounding box center [476, 348] width 326 height 34
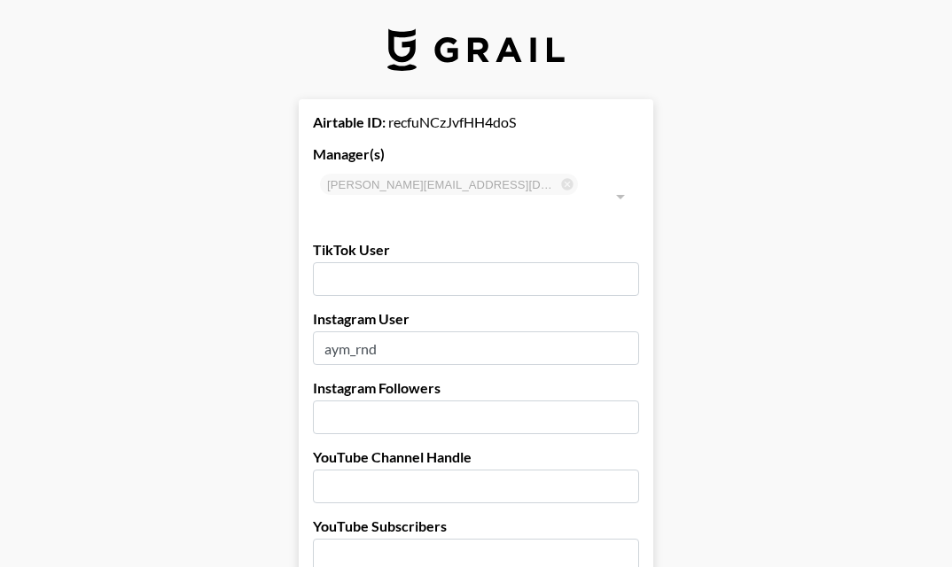
click at [434, 331] on input "aym_rnd" at bounding box center [476, 348] width 326 height 34
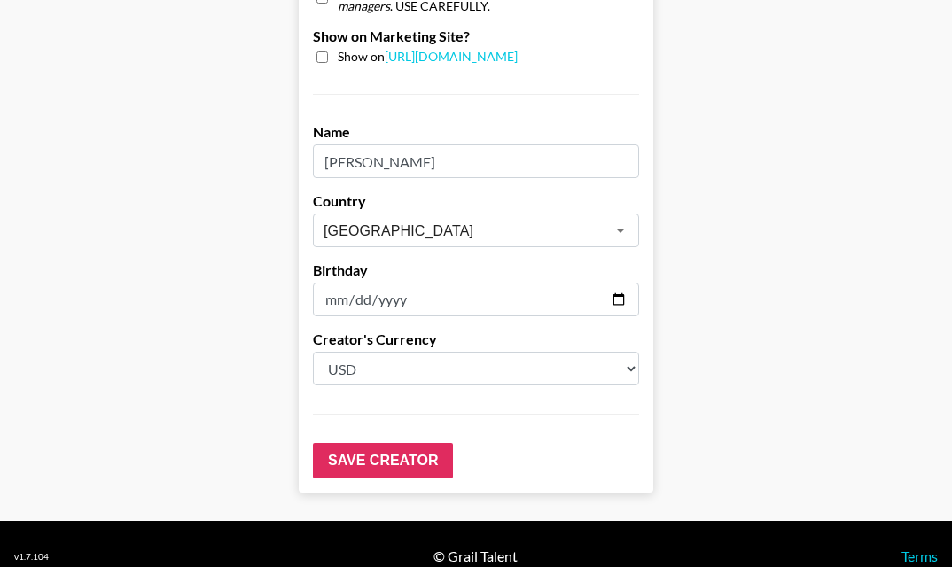
scroll to position [1493, 0]
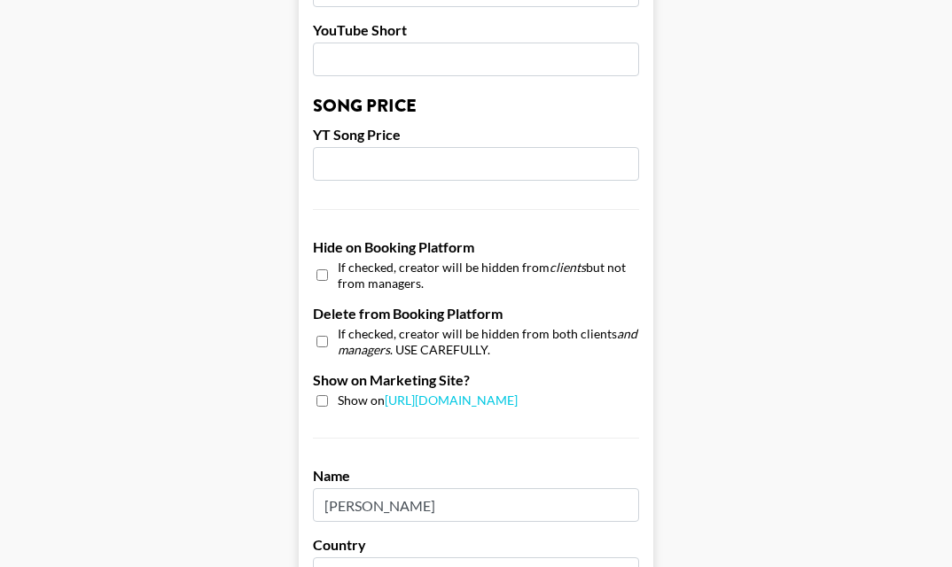
click at [323, 329] on input "checkbox" at bounding box center [322, 342] width 12 height 26
checkbox input "true"
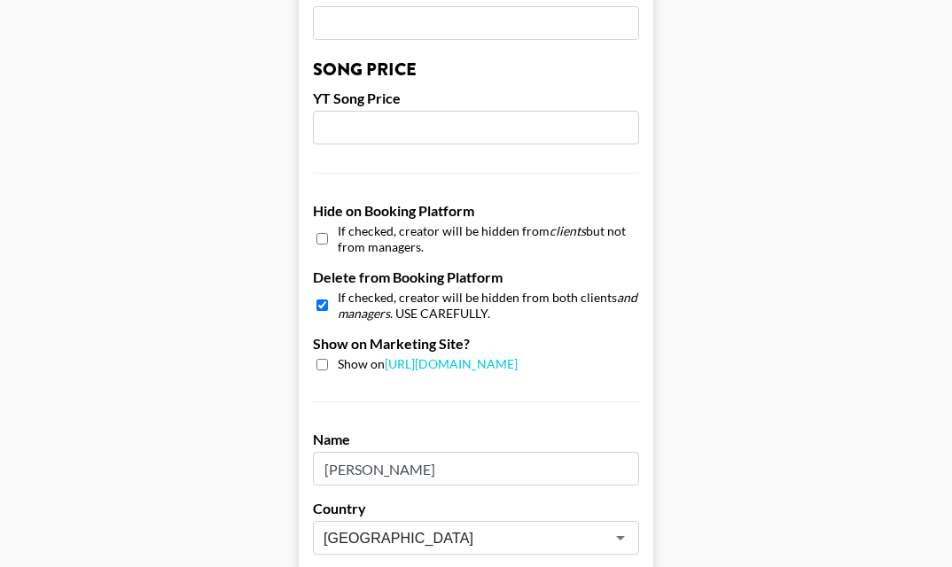
scroll to position [1837, 0]
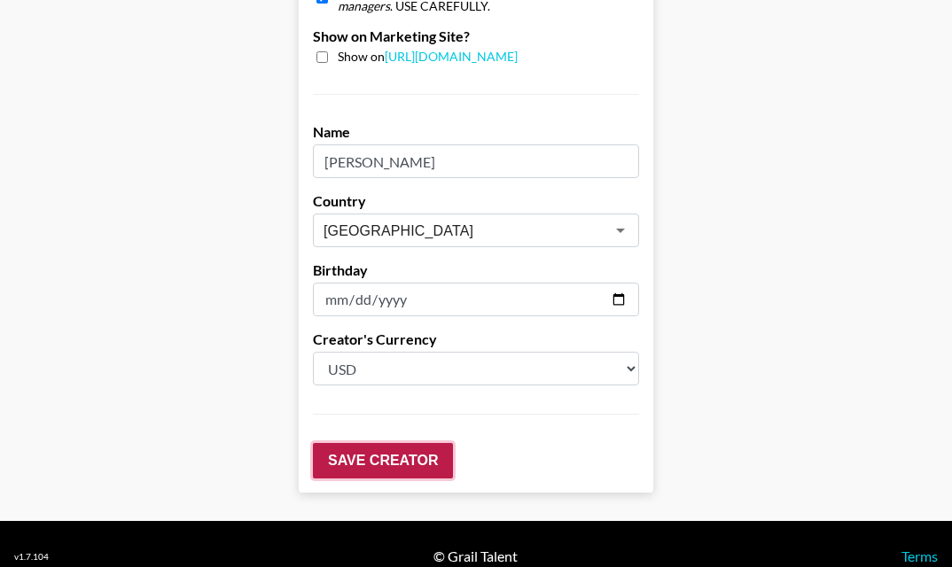
click at [341, 443] on input "Save Creator" at bounding box center [383, 460] width 140 height 35
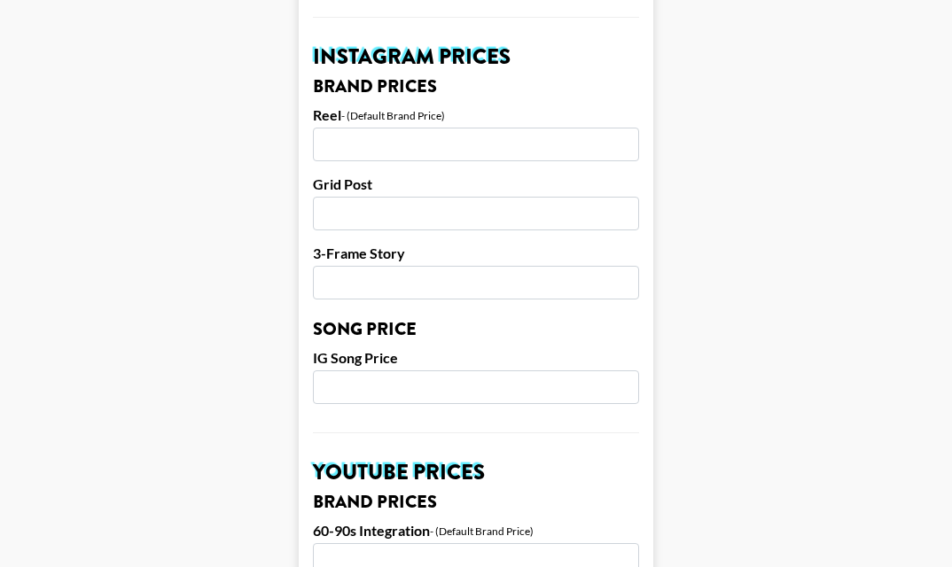
scroll to position [575, 0]
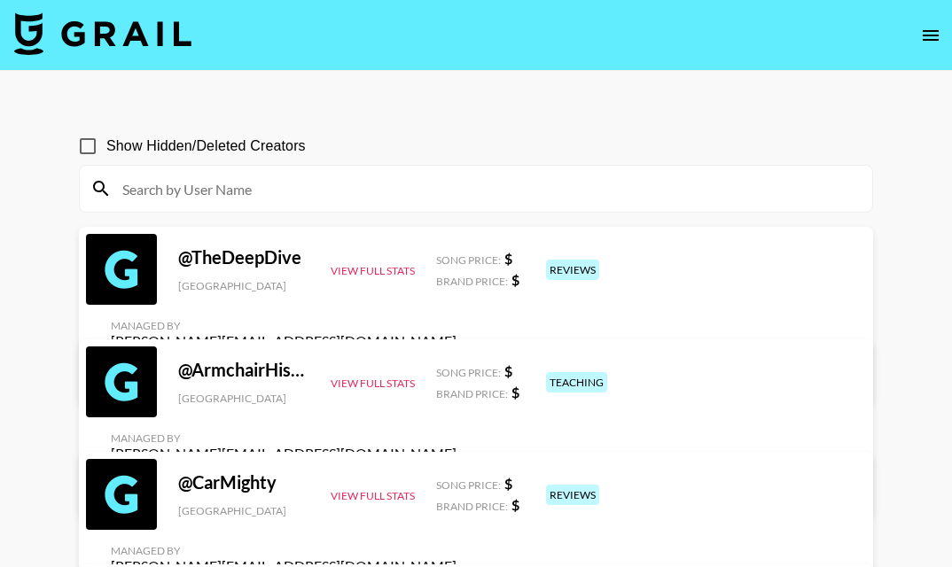
click at [268, 183] on input at bounding box center [487, 189] width 750 height 28
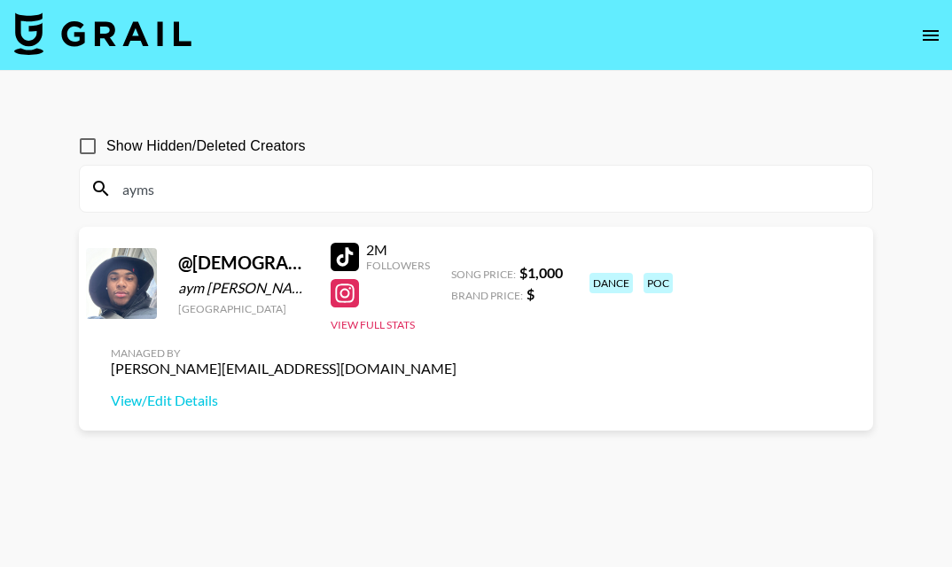
type input "ayms"
